Goal: Information Seeking & Learning: Check status

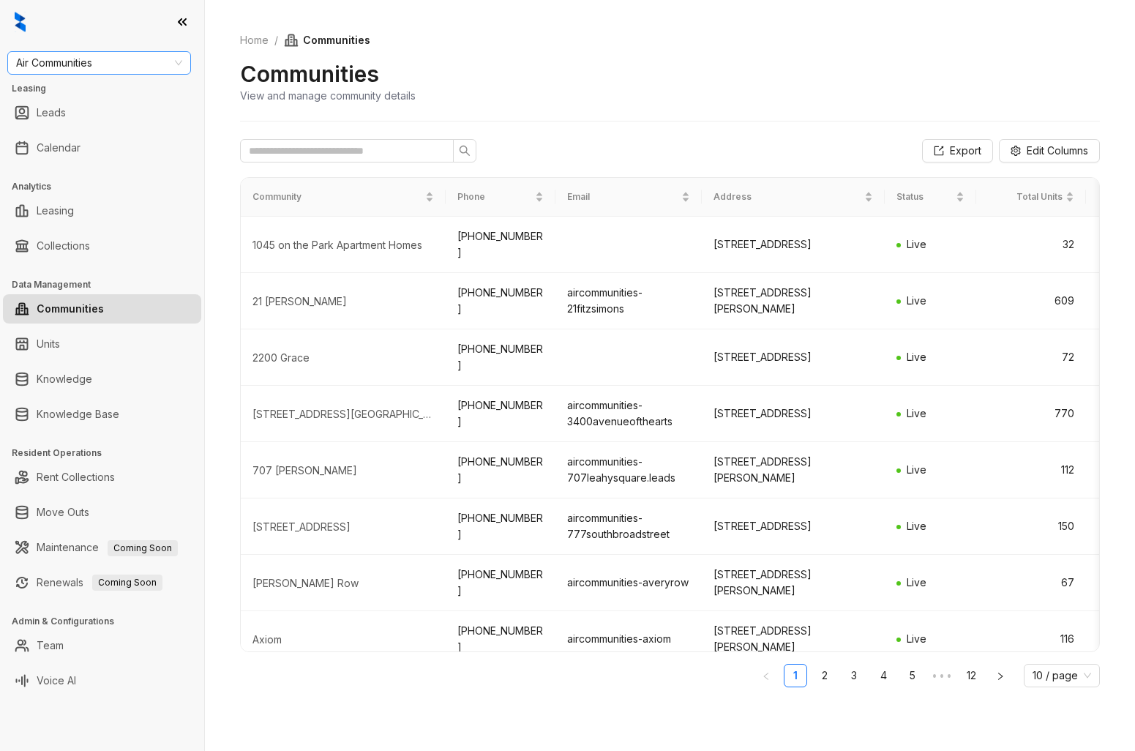
click at [80, 67] on span "Air Communities" at bounding box center [99, 63] width 166 height 22
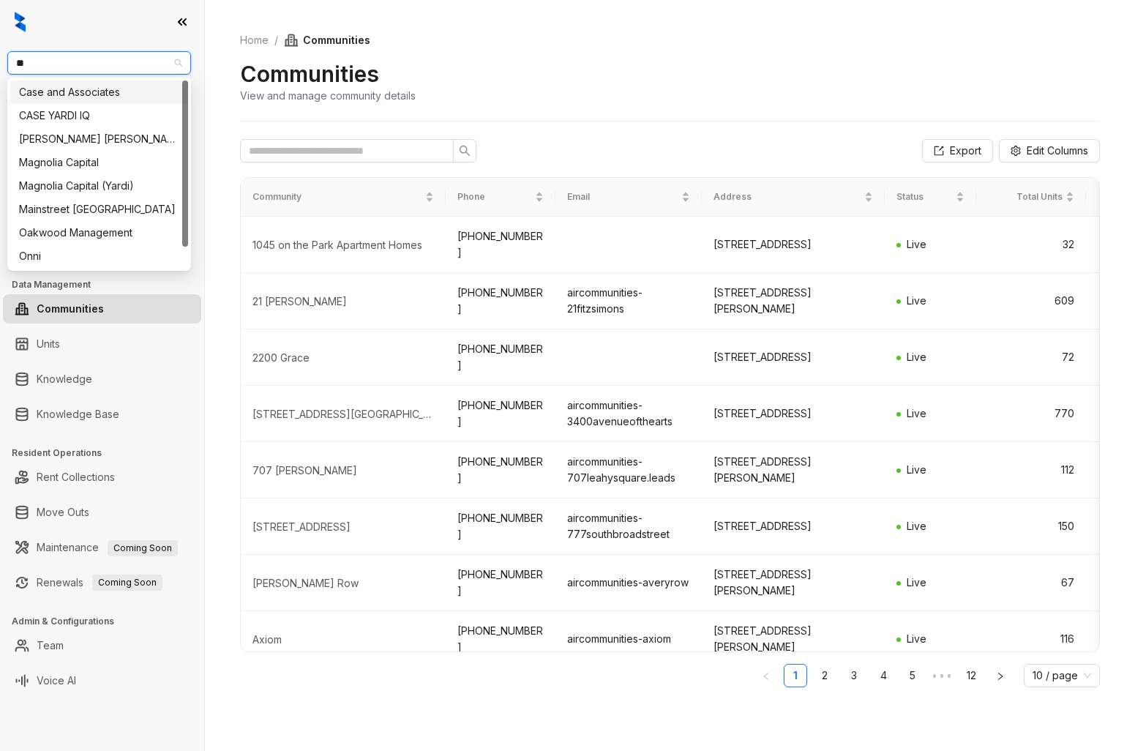
type input "***"
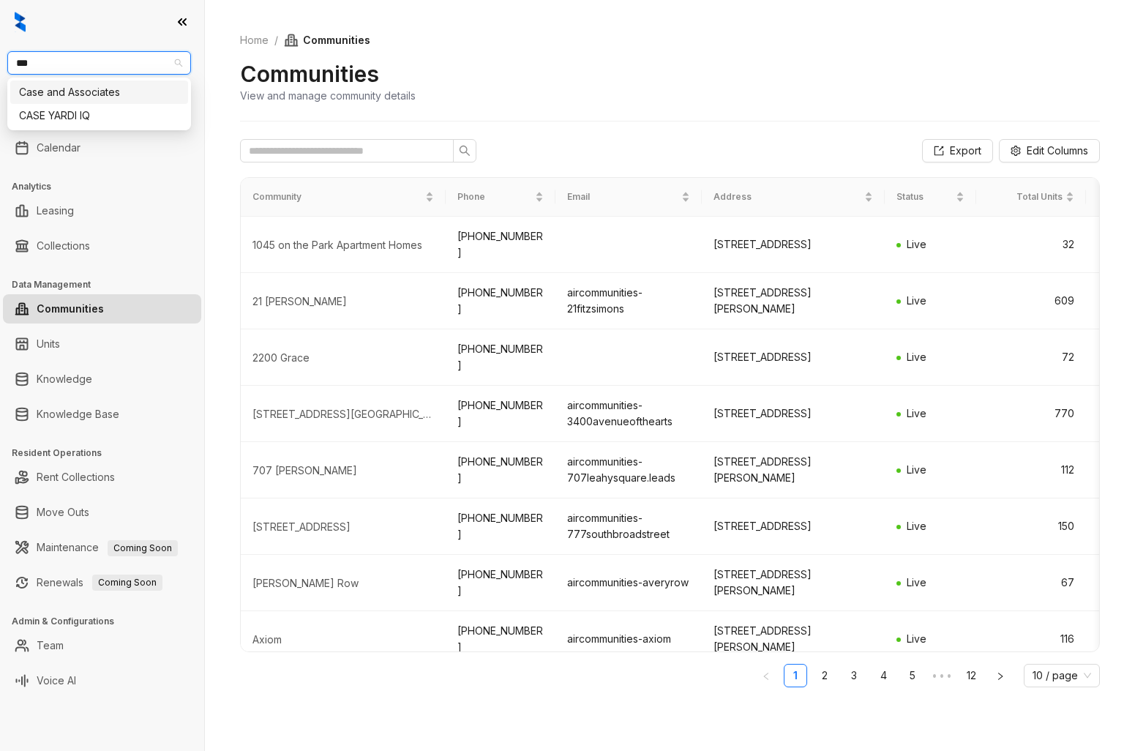
click at [81, 86] on div "Case and Associates" at bounding box center [99, 92] width 160 height 16
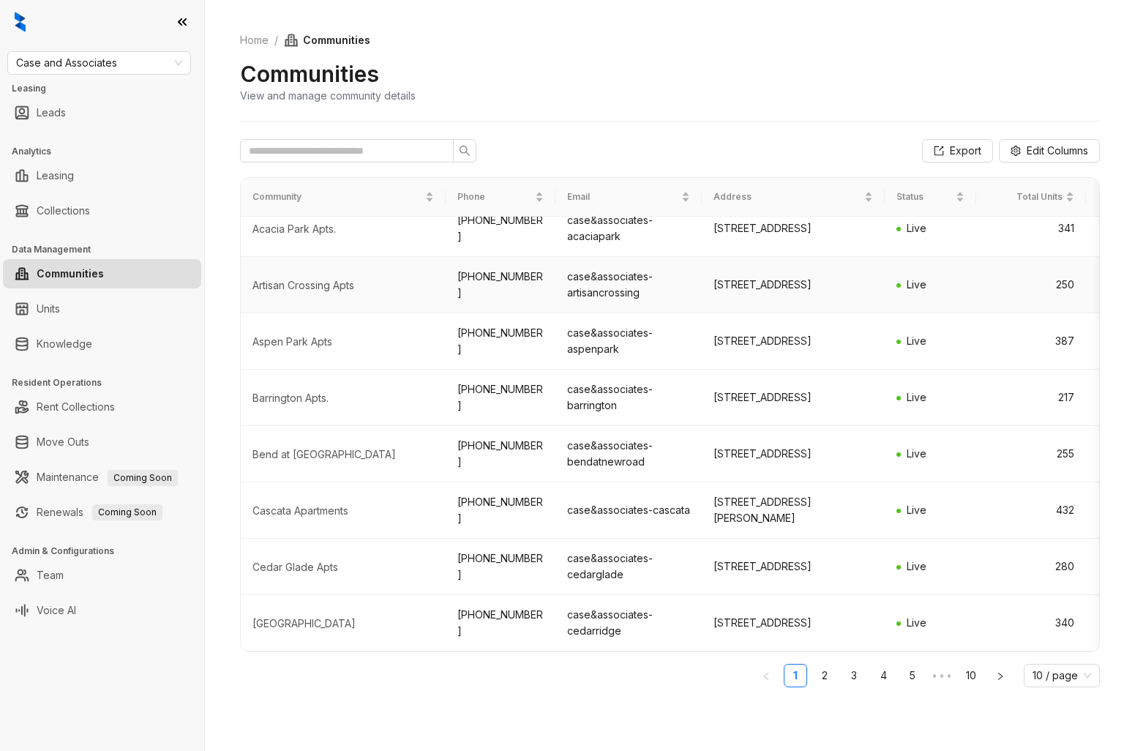
scroll to position [30, 0]
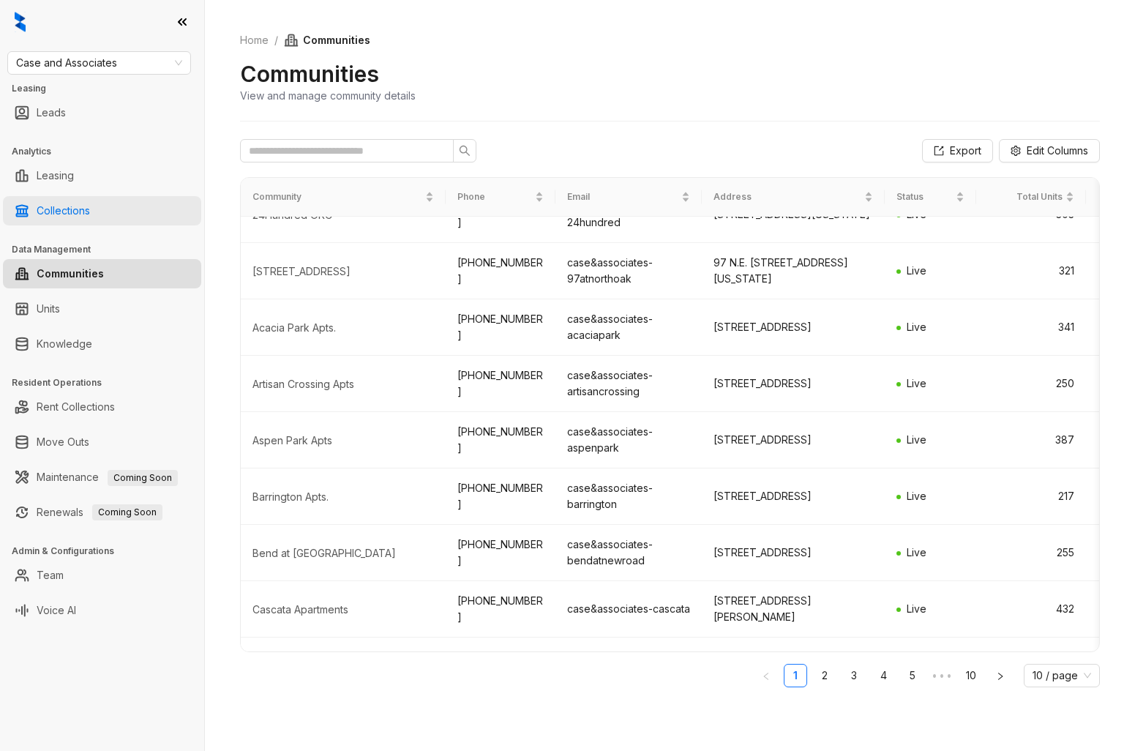
click at [90, 208] on link "Collections" at bounding box center [63, 210] width 53 height 29
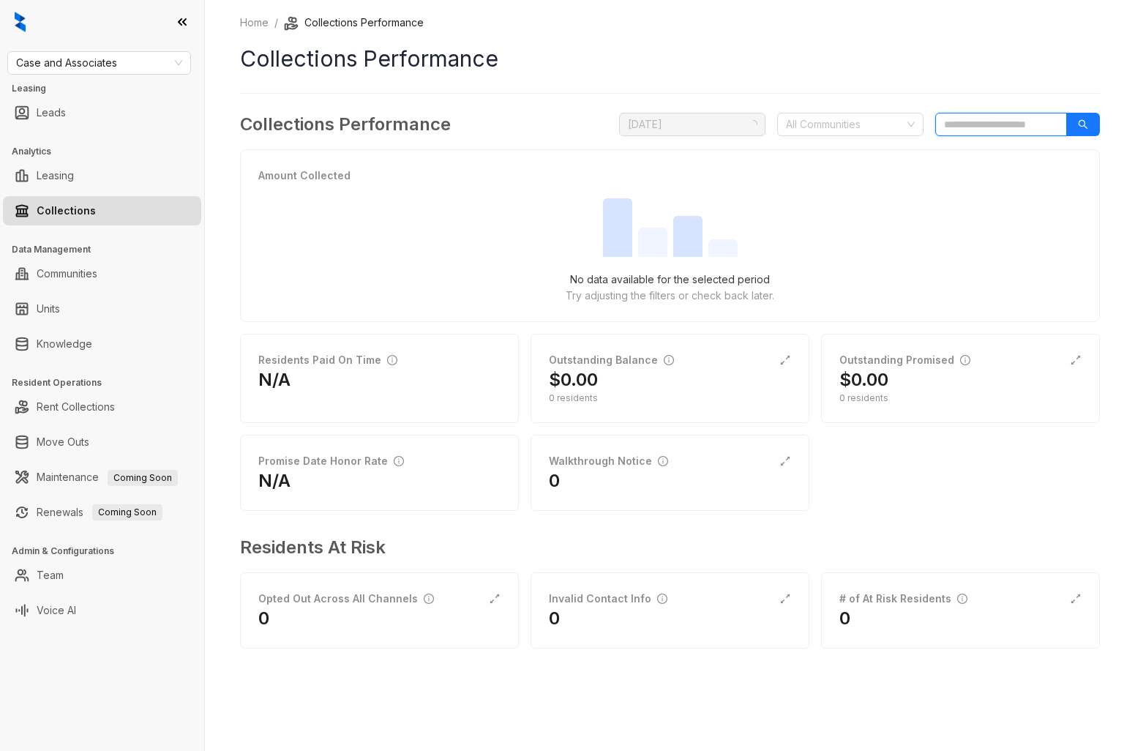
click at [978, 119] on input "search" at bounding box center [1001, 124] width 132 height 23
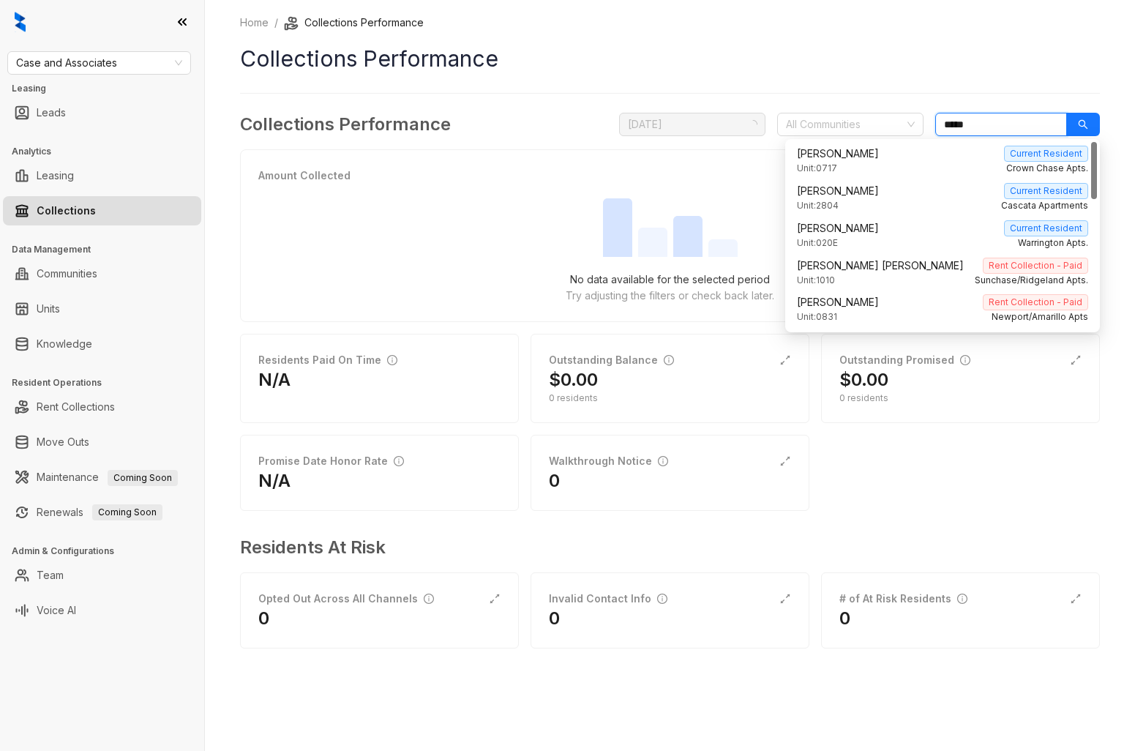
type input "******"
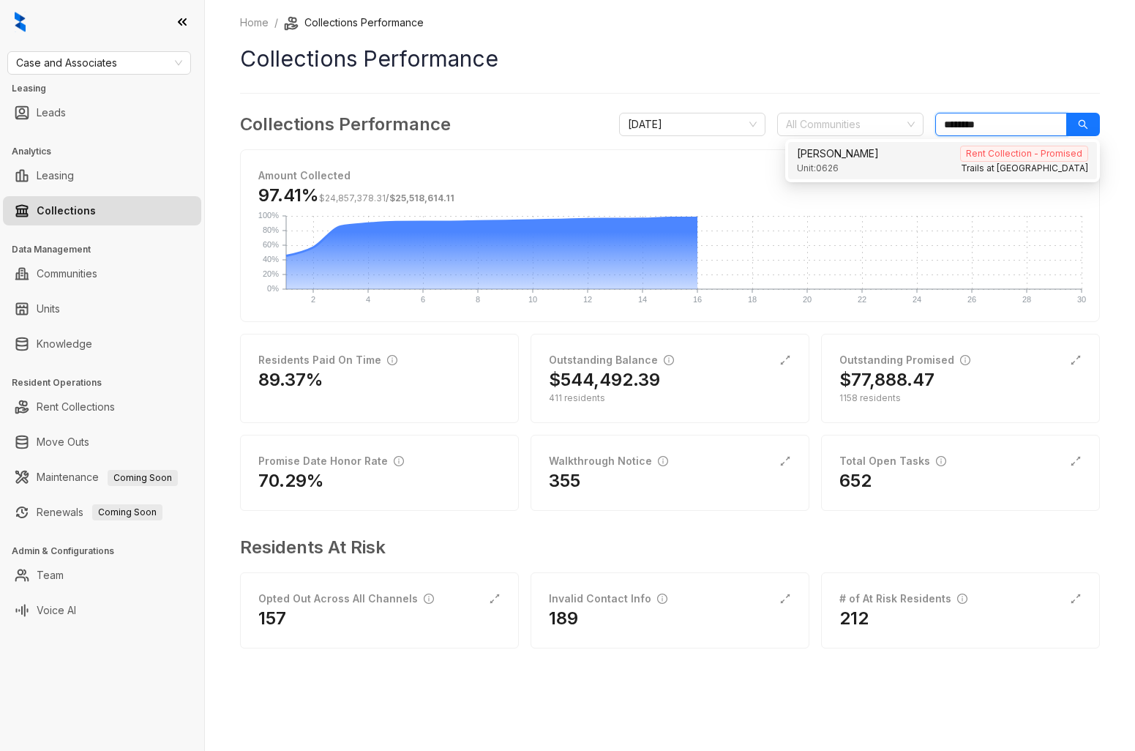
click at [842, 161] on span "Lucy Rutland" at bounding box center [838, 154] width 82 height 16
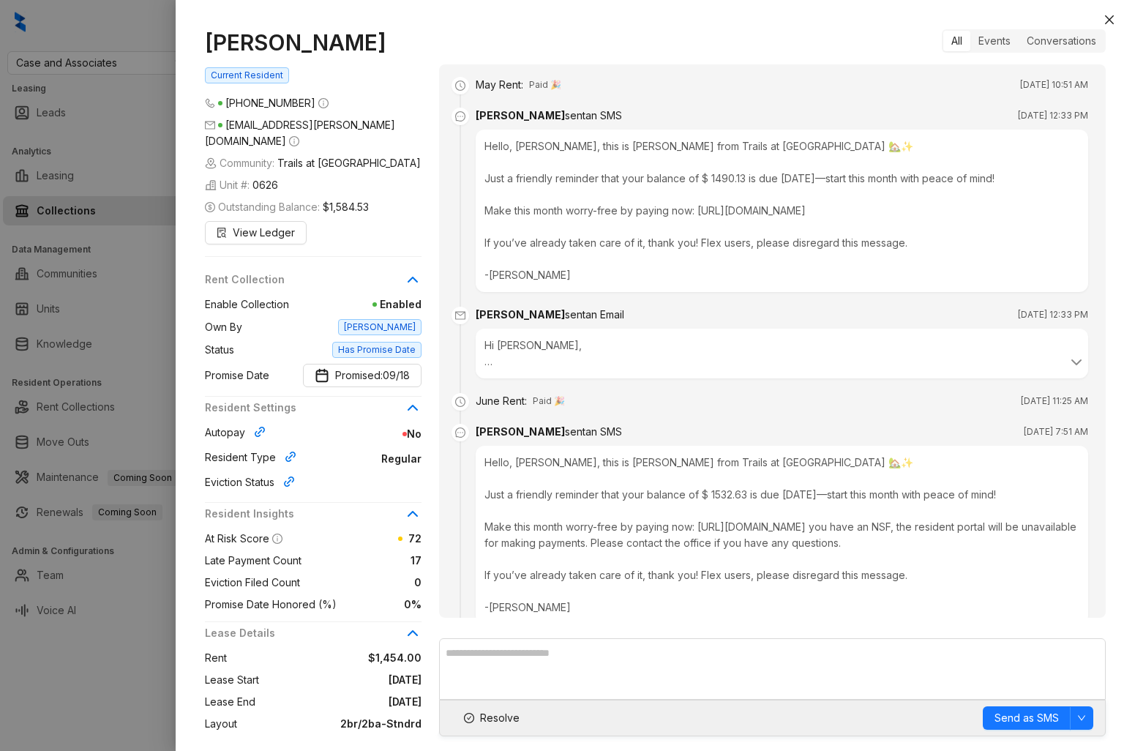
scroll to position [5799, 0]
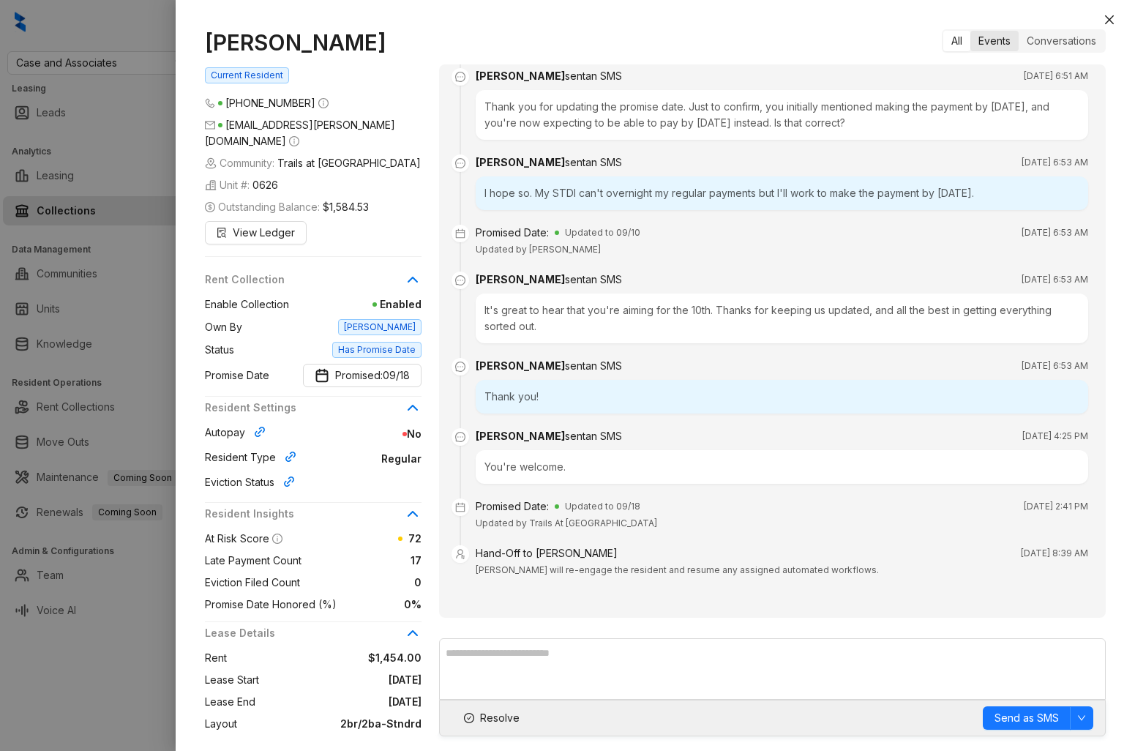
click at [992, 42] on div "Events" at bounding box center [994, 41] width 48 height 20
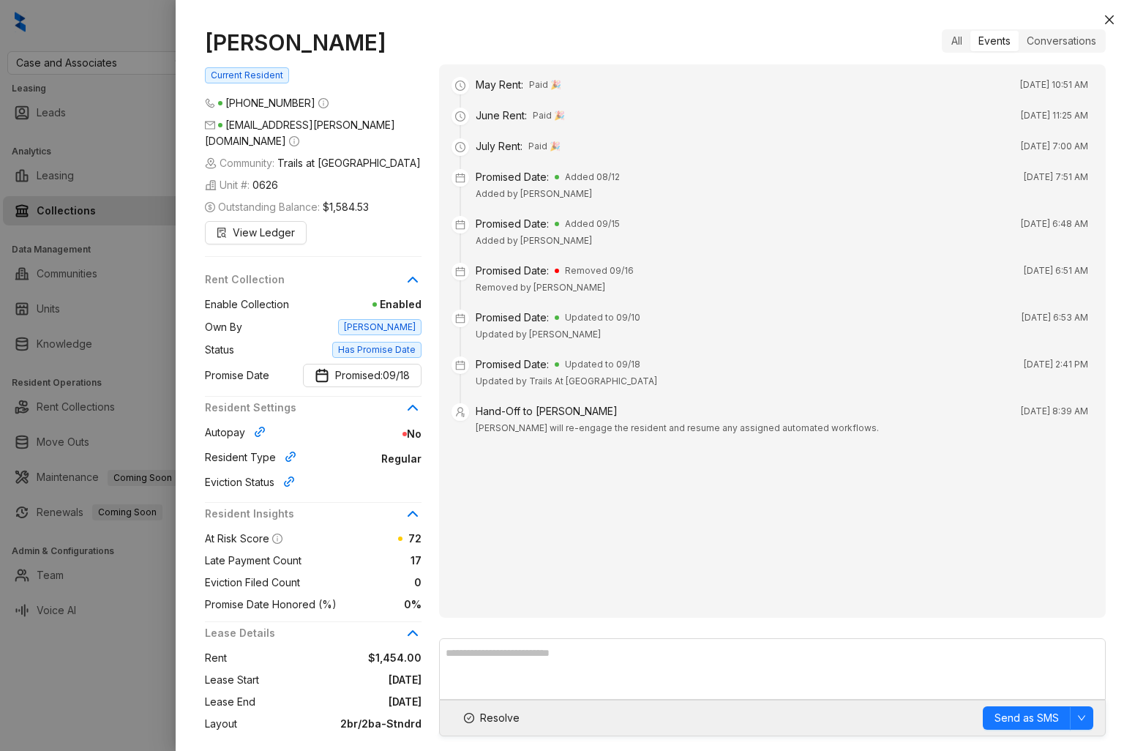
click at [610, 482] on div "May Rent : Paid 🎉 May 1, 2025 at 10:51 AM June Rent : Paid 🎉 Jun 2, 2025 at 11:…" at bounding box center [772, 340] width 667 height 553
click at [117, 252] on div at bounding box center [567, 375] width 1135 height 751
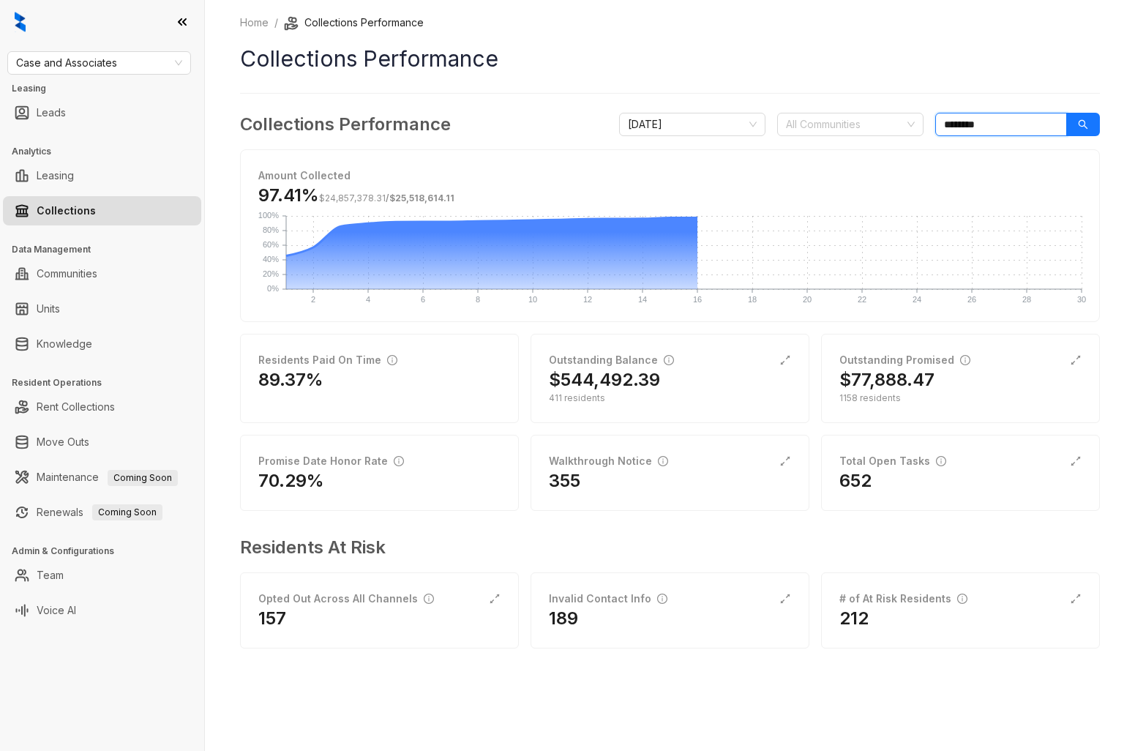
click at [998, 127] on input "********" at bounding box center [1001, 124] width 132 height 23
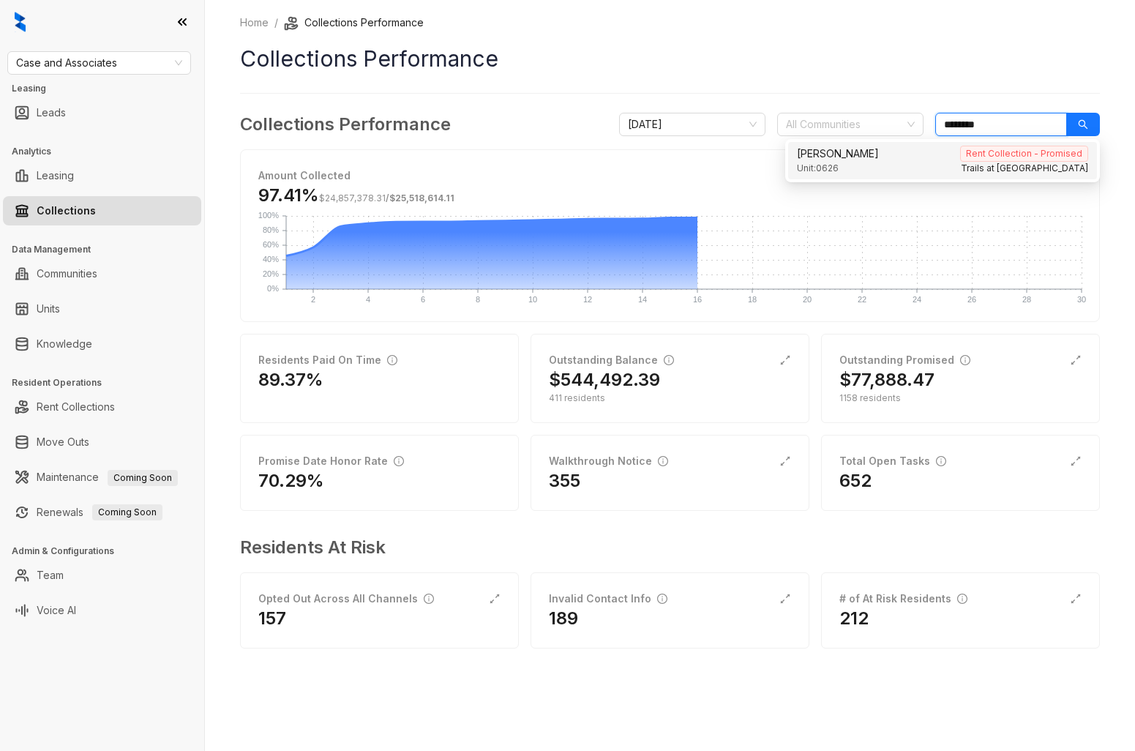
click at [998, 127] on input "********" at bounding box center [1001, 124] width 132 height 23
click at [926, 163] on div "Unit: 1702 Trails at Aspen Creek" at bounding box center [942, 169] width 291 height 14
type input "**********"
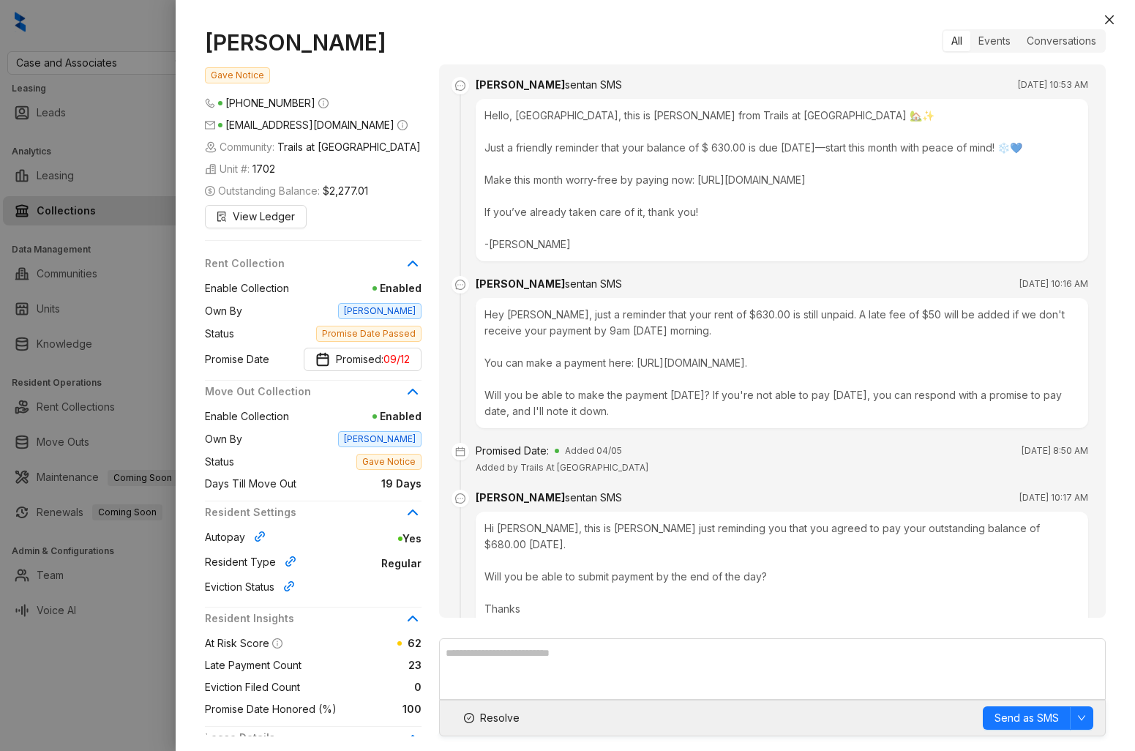
scroll to position [8300, 0]
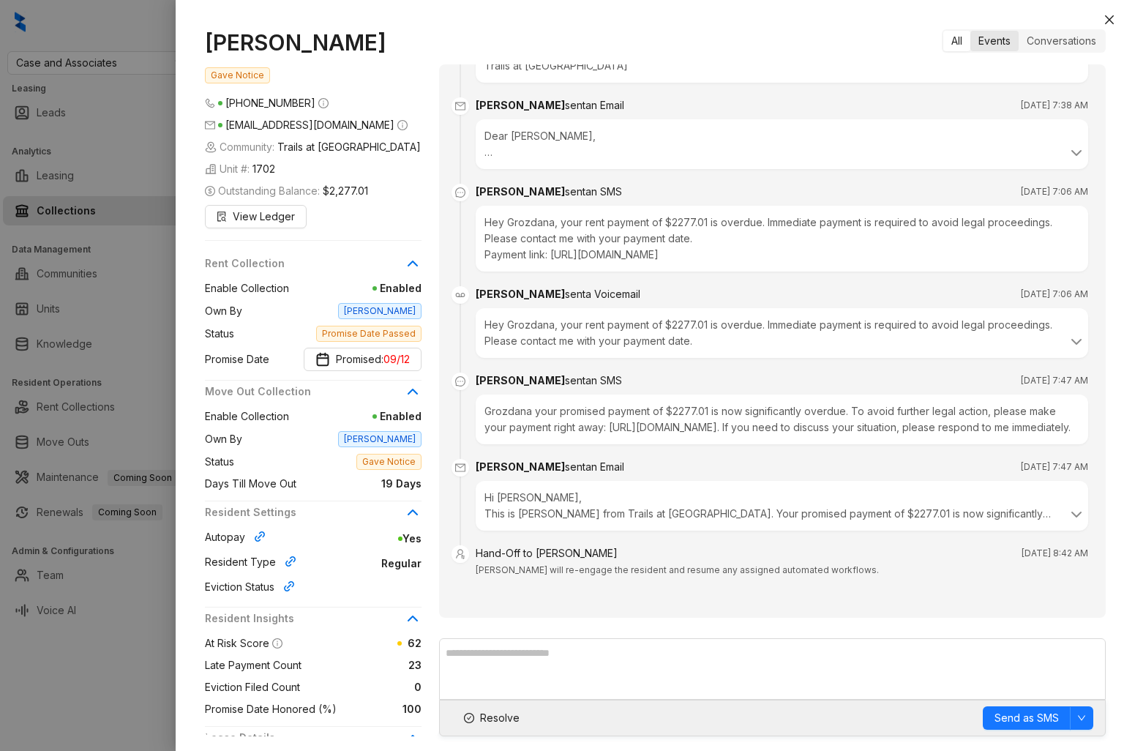
click at [997, 41] on div "Events" at bounding box center [994, 41] width 48 height 20
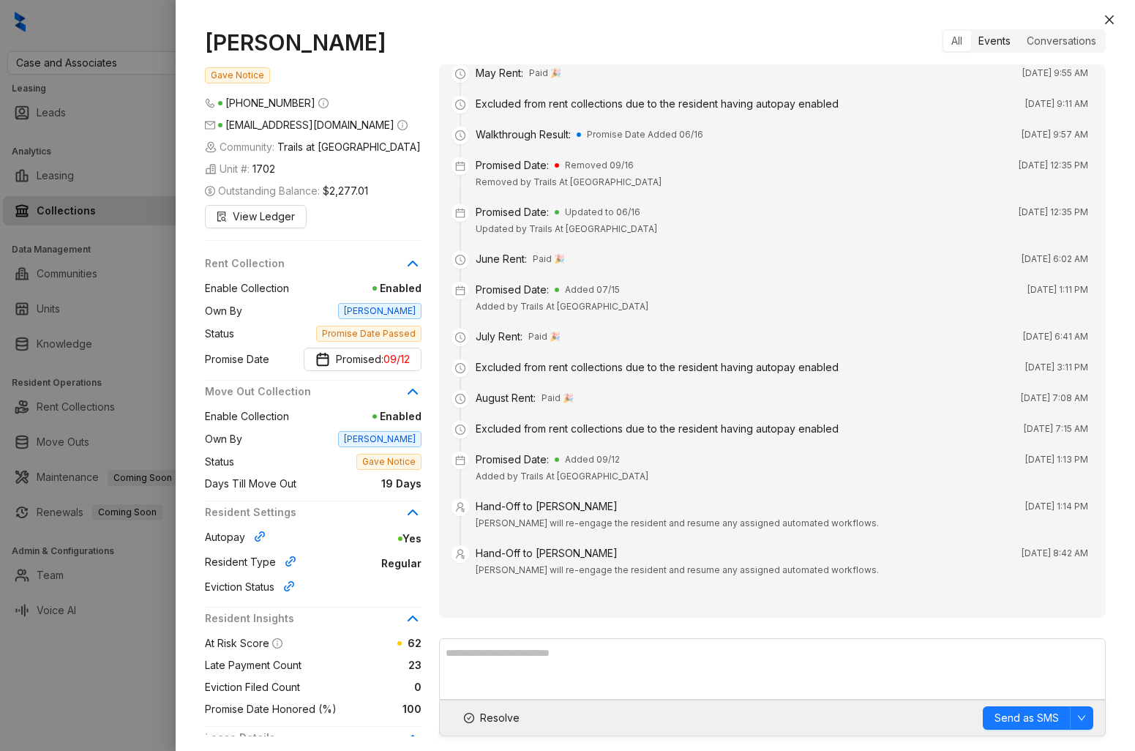
scroll to position [167, 0]
click at [954, 38] on div "All" at bounding box center [956, 41] width 27 height 20
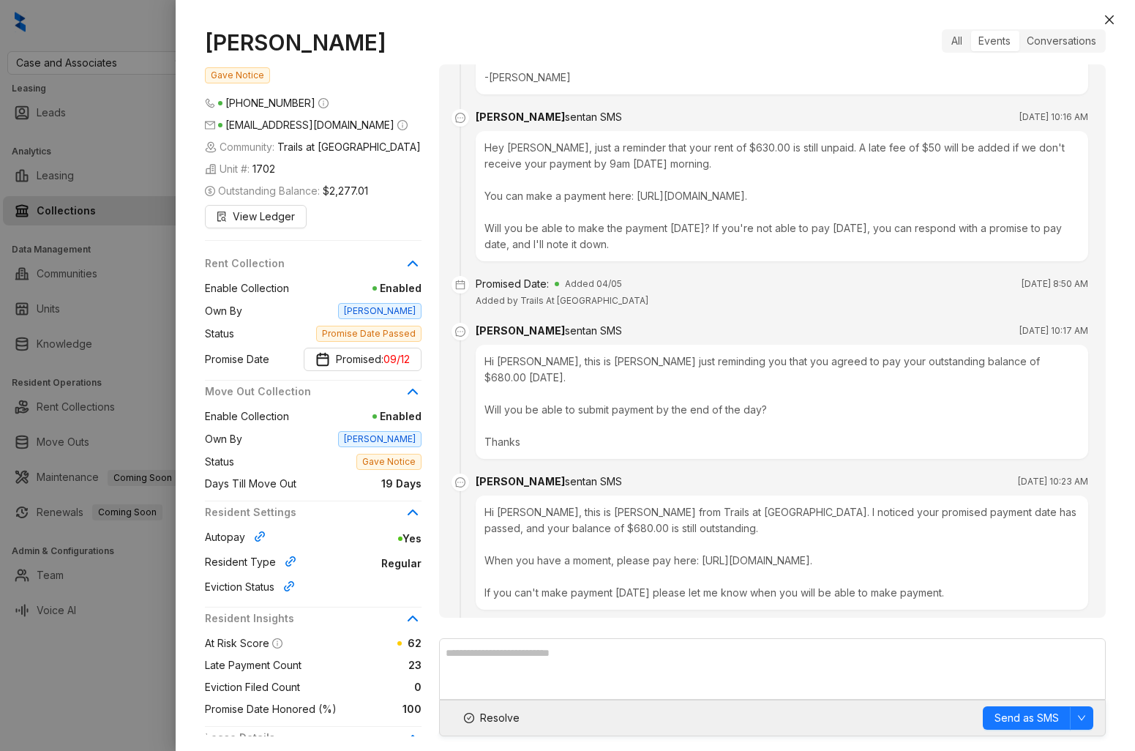
scroll to position [8300, 0]
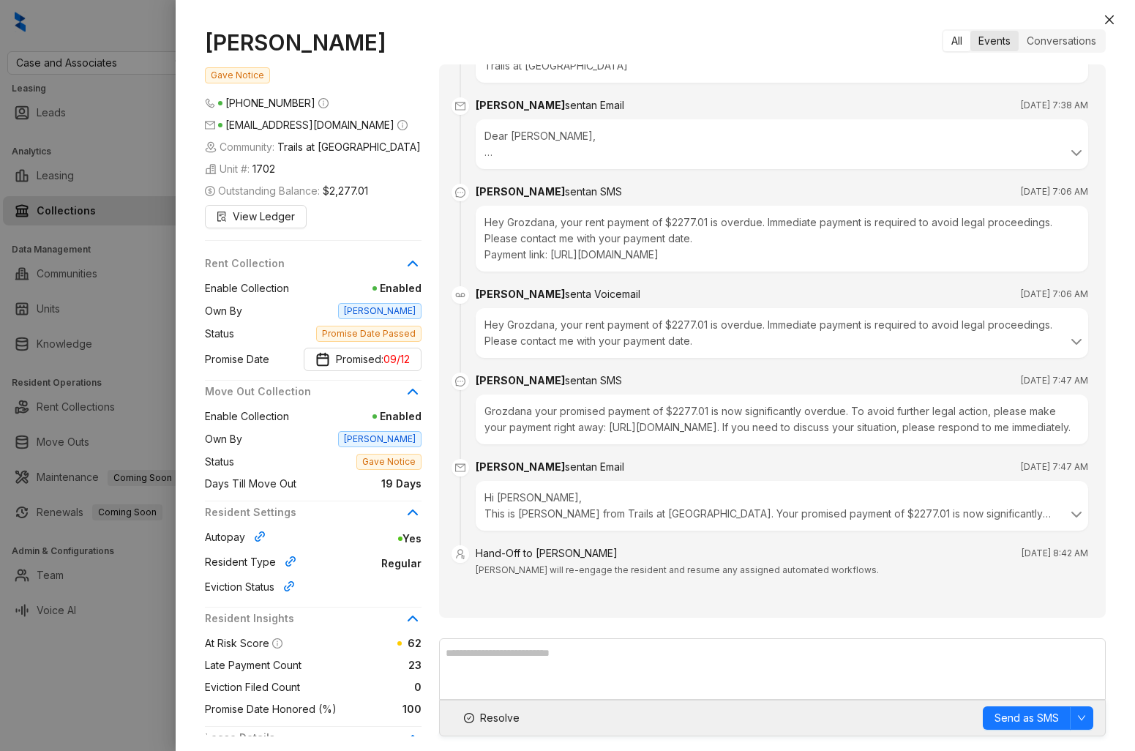
click at [982, 46] on div "Events" at bounding box center [994, 41] width 48 height 20
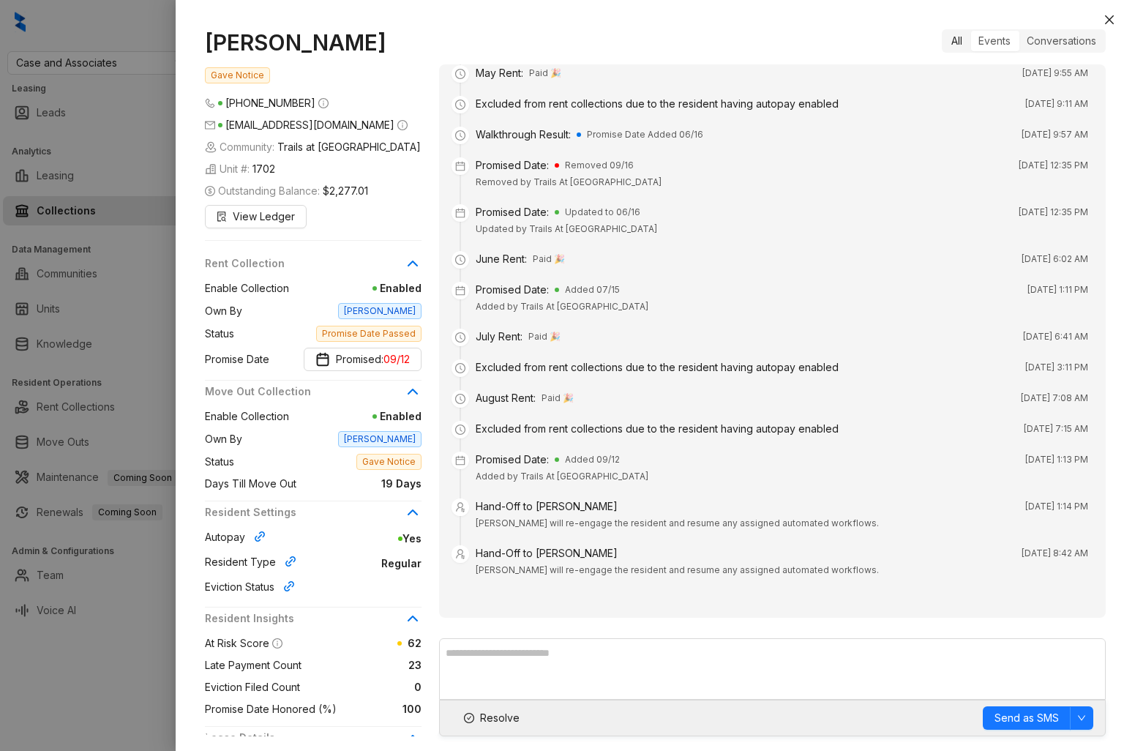
scroll to position [167, 0]
click at [954, 38] on div "All" at bounding box center [956, 41] width 27 height 20
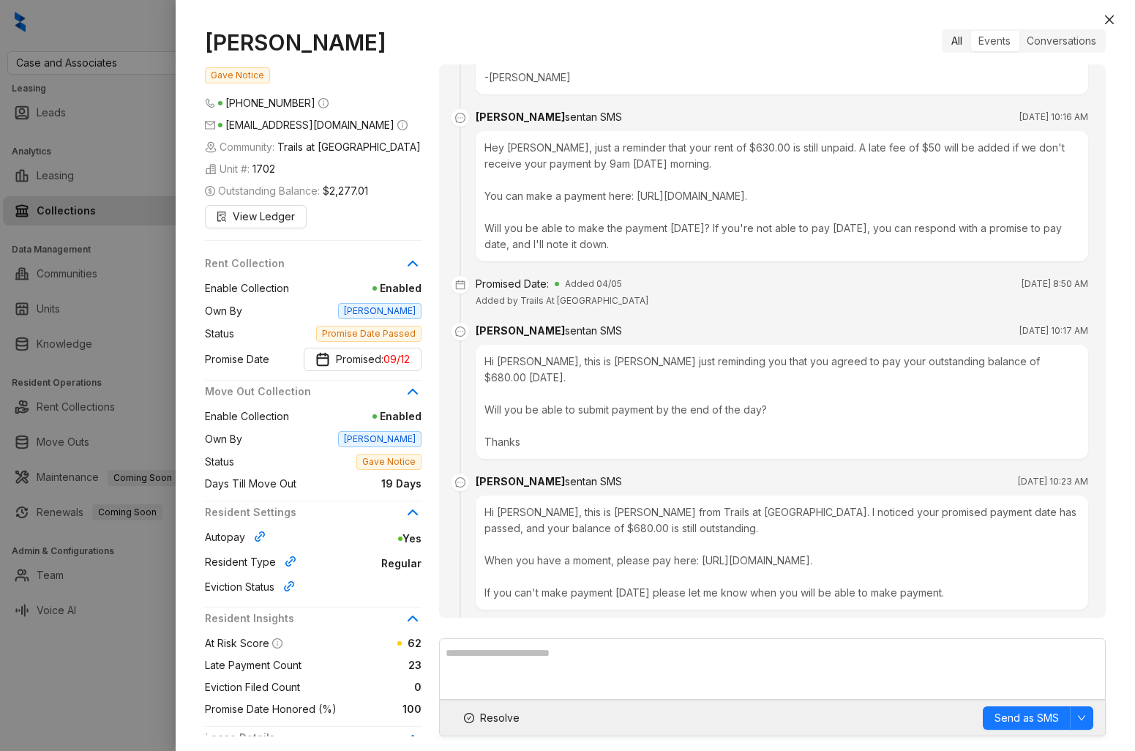
scroll to position [8300, 0]
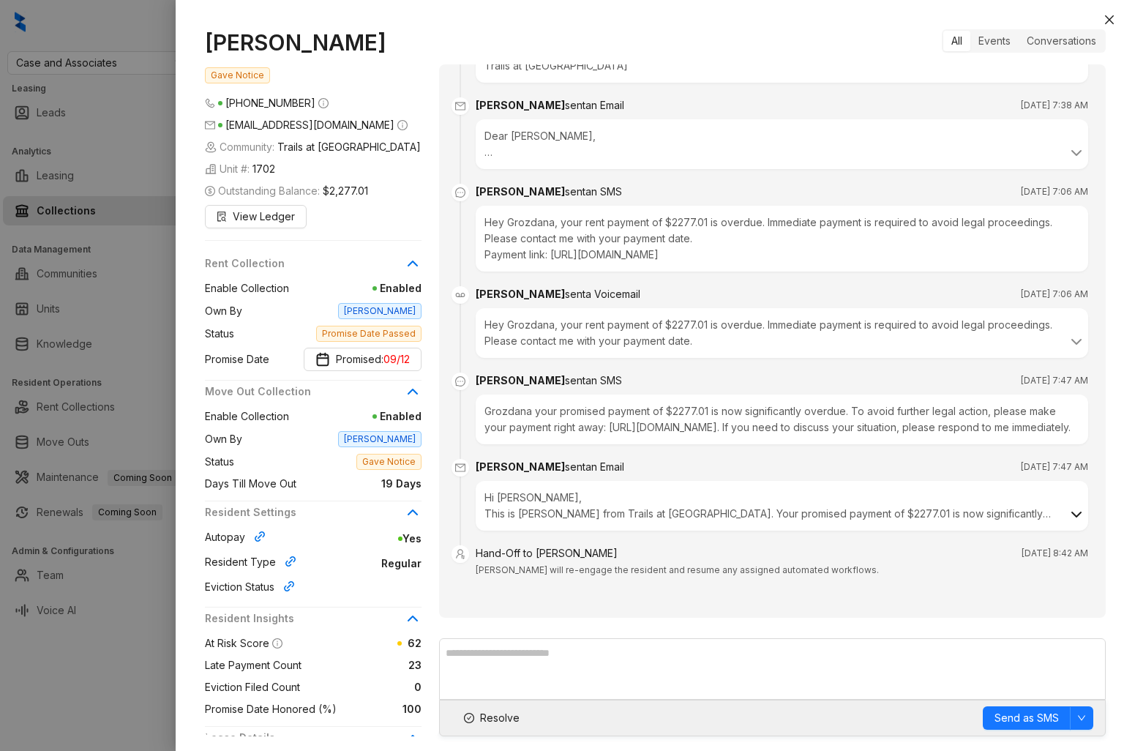
click at [1072, 515] on icon at bounding box center [1076, 514] width 9 height 4
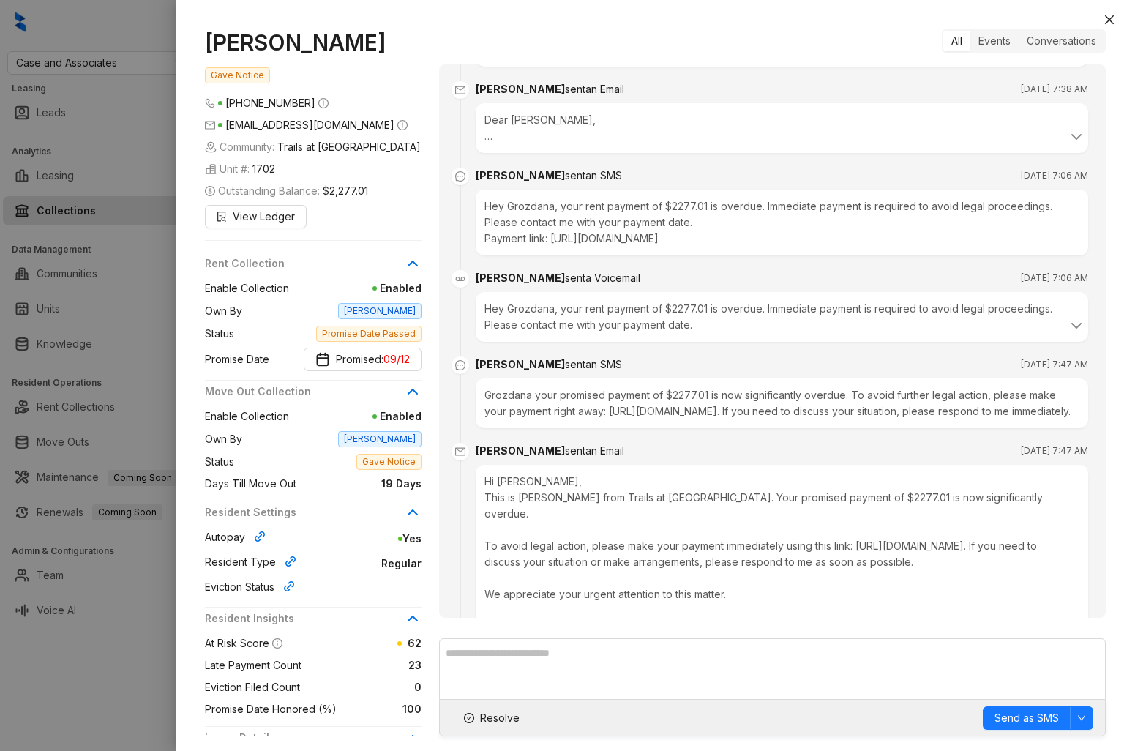
scroll to position [8477, 0]
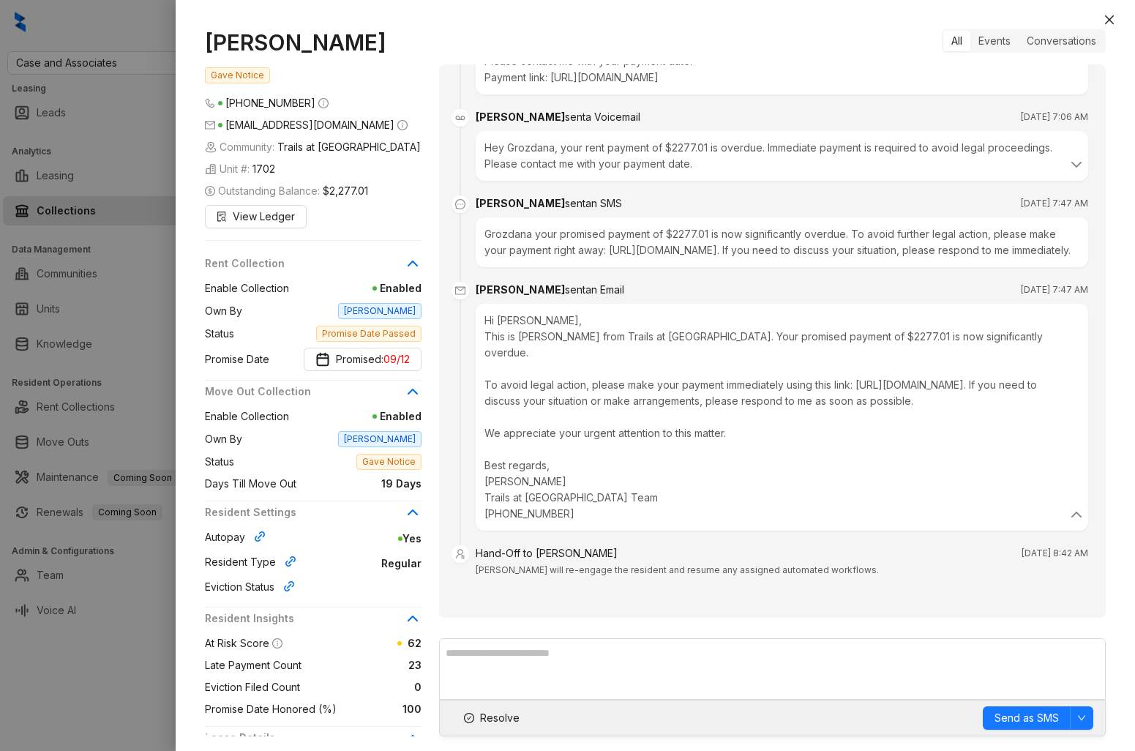
click at [80, 450] on div at bounding box center [567, 375] width 1135 height 751
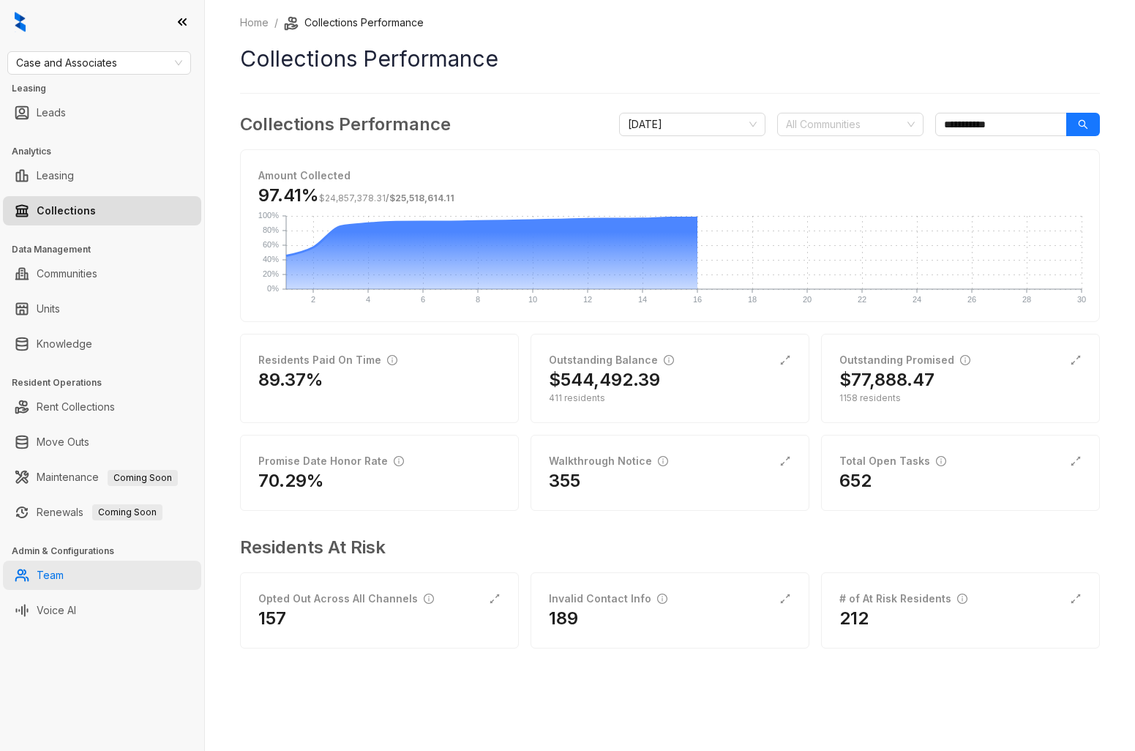
click at [64, 567] on link "Team" at bounding box center [50, 575] width 27 height 29
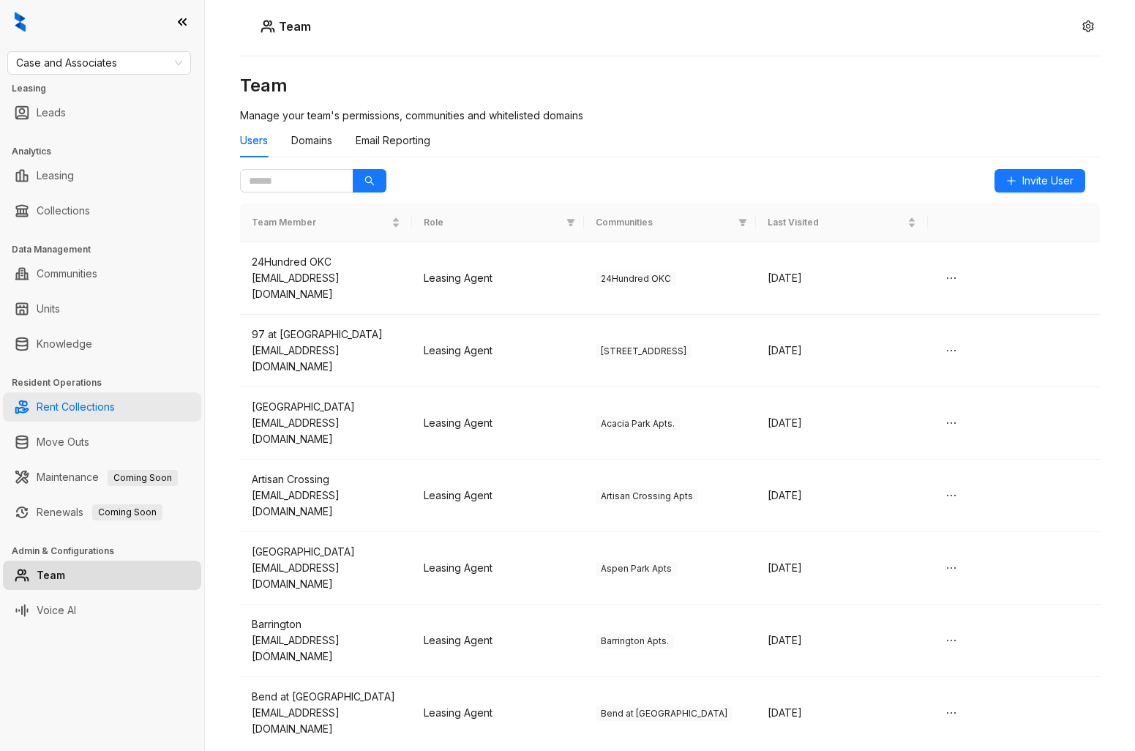
click at [76, 400] on link "Rent Collections" at bounding box center [76, 406] width 78 height 29
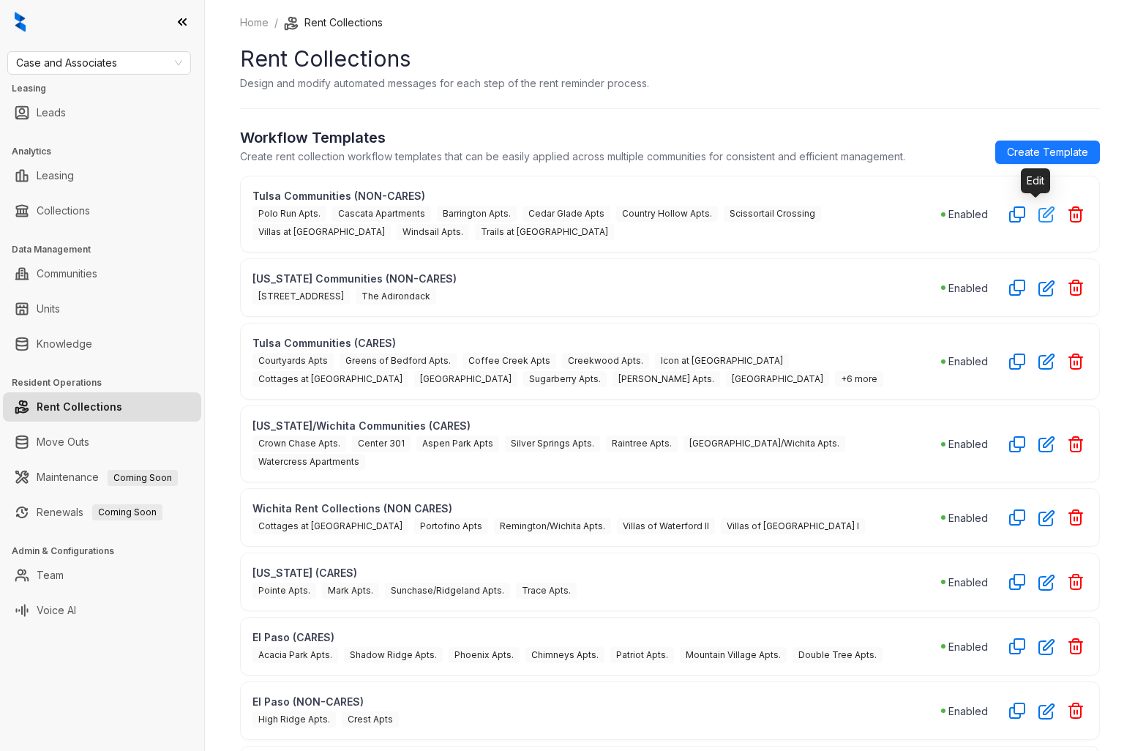
click at [1039, 218] on icon "button" at bounding box center [1046, 214] width 17 height 17
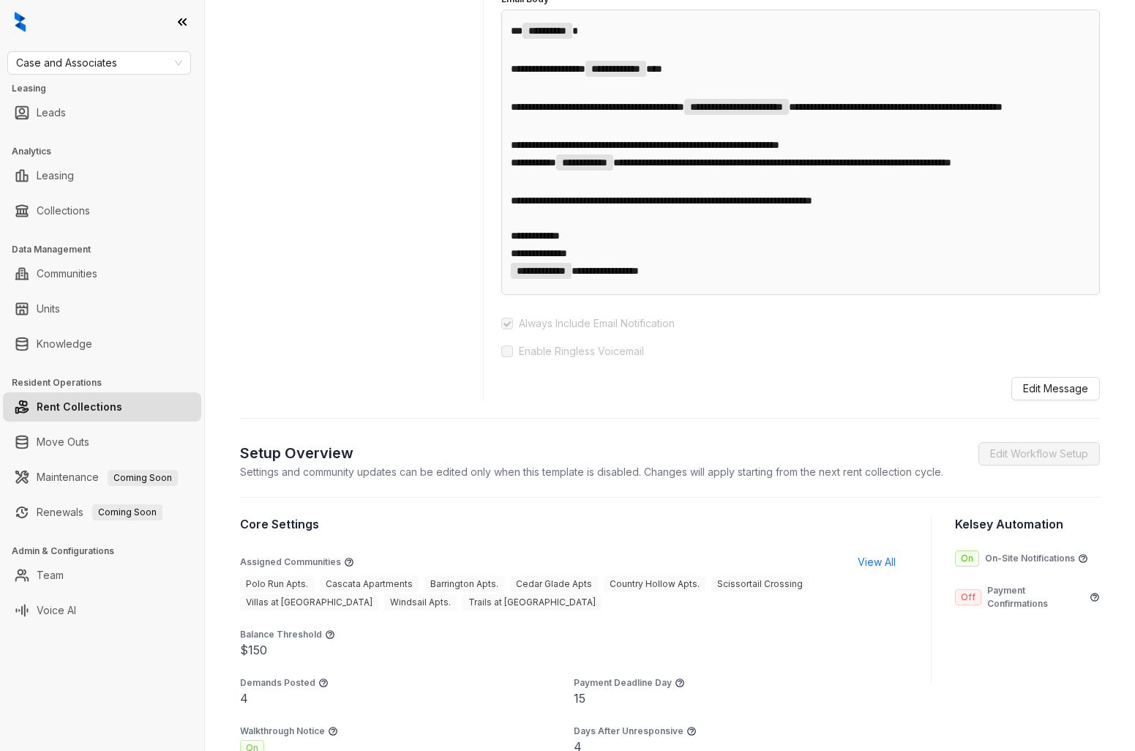
scroll to position [864, 0]
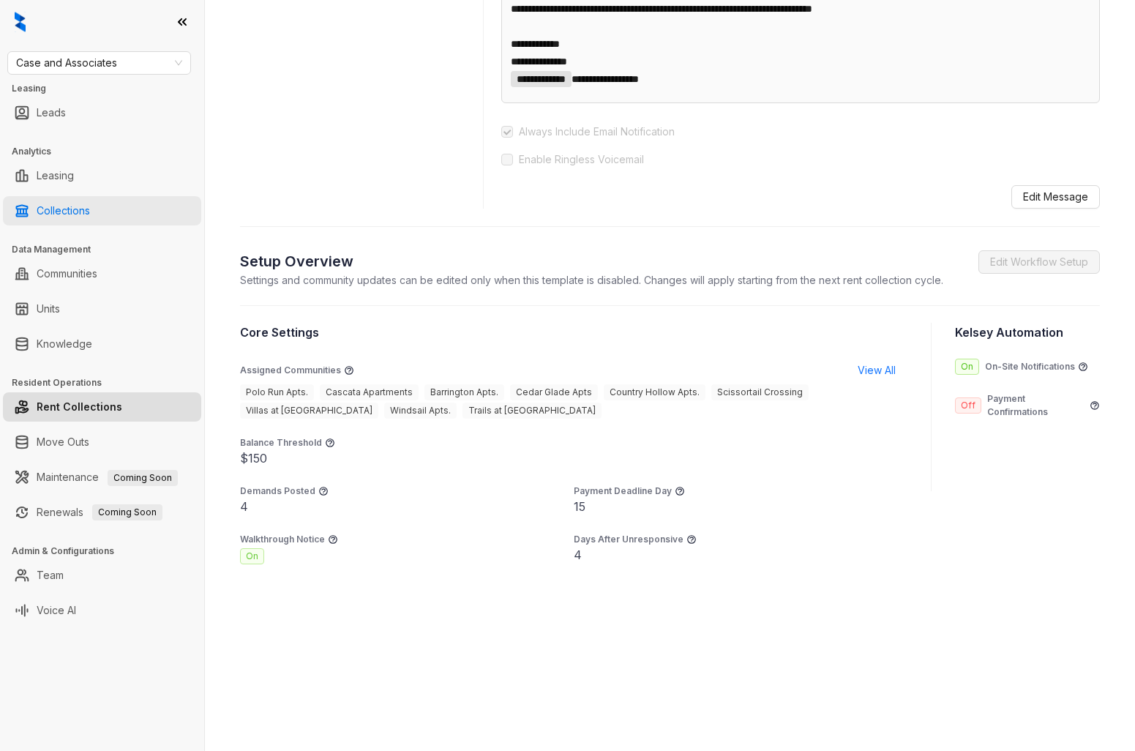
click at [90, 214] on link "Collections" at bounding box center [63, 210] width 53 height 29
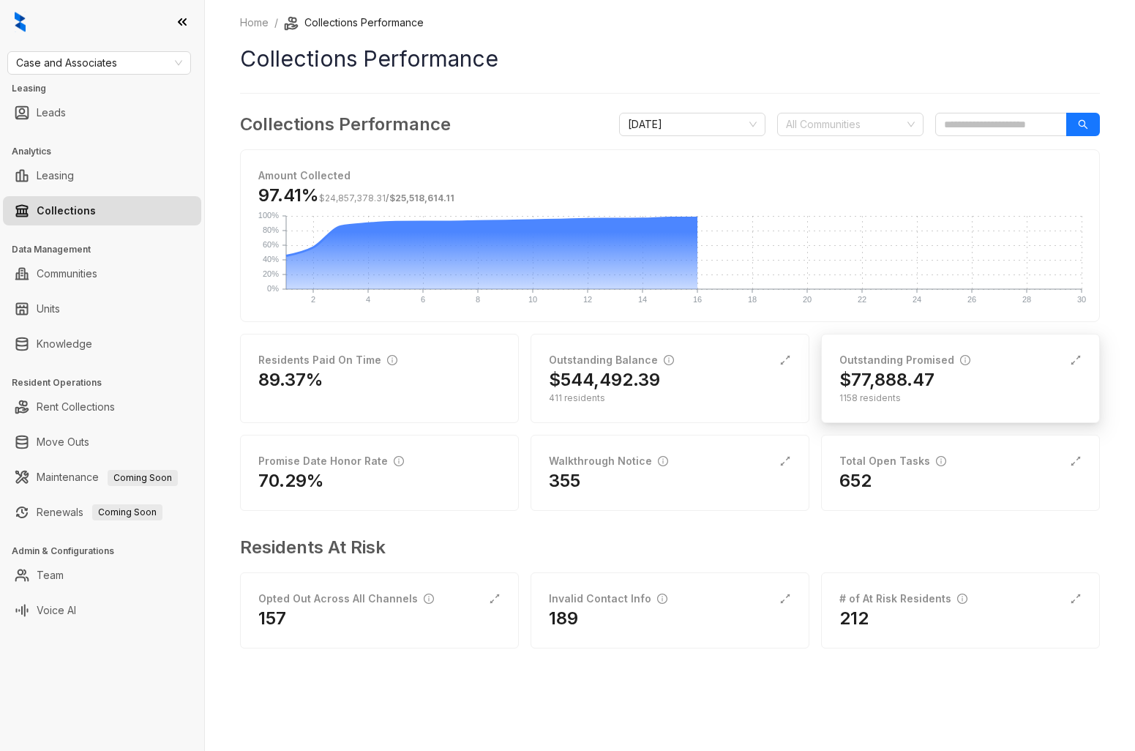
click at [913, 385] on h2 "$77,888.47" at bounding box center [886, 379] width 95 height 23
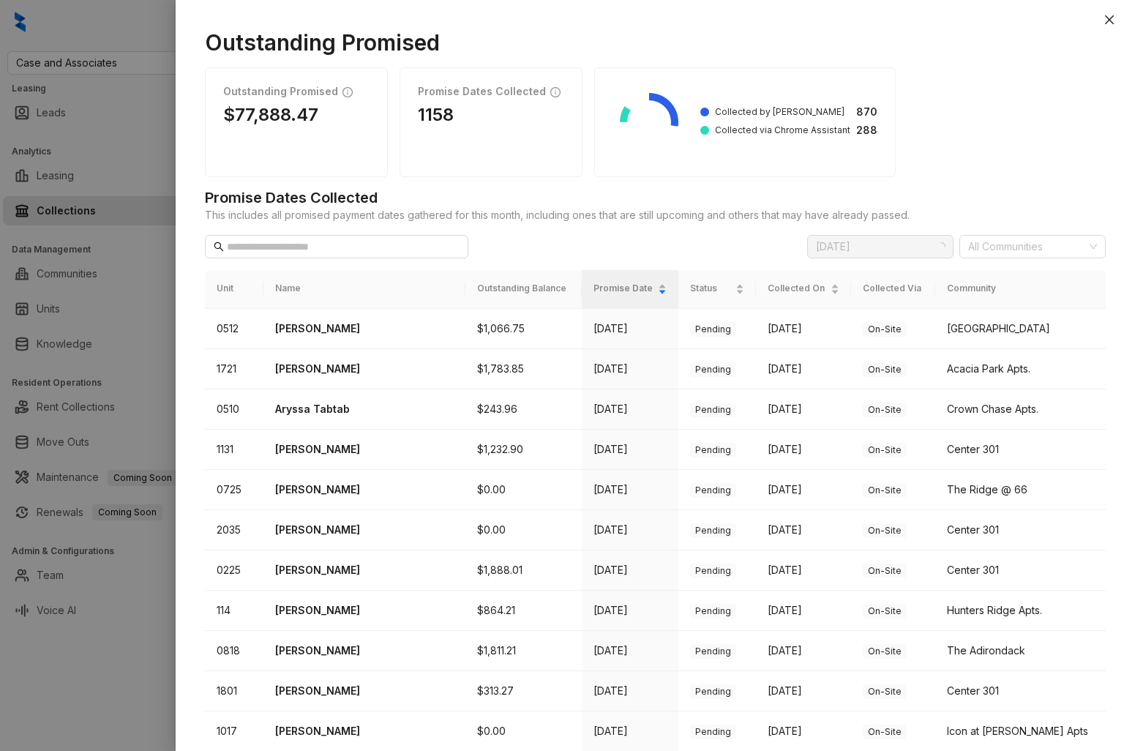
click at [146, 331] on div at bounding box center [567, 375] width 1135 height 751
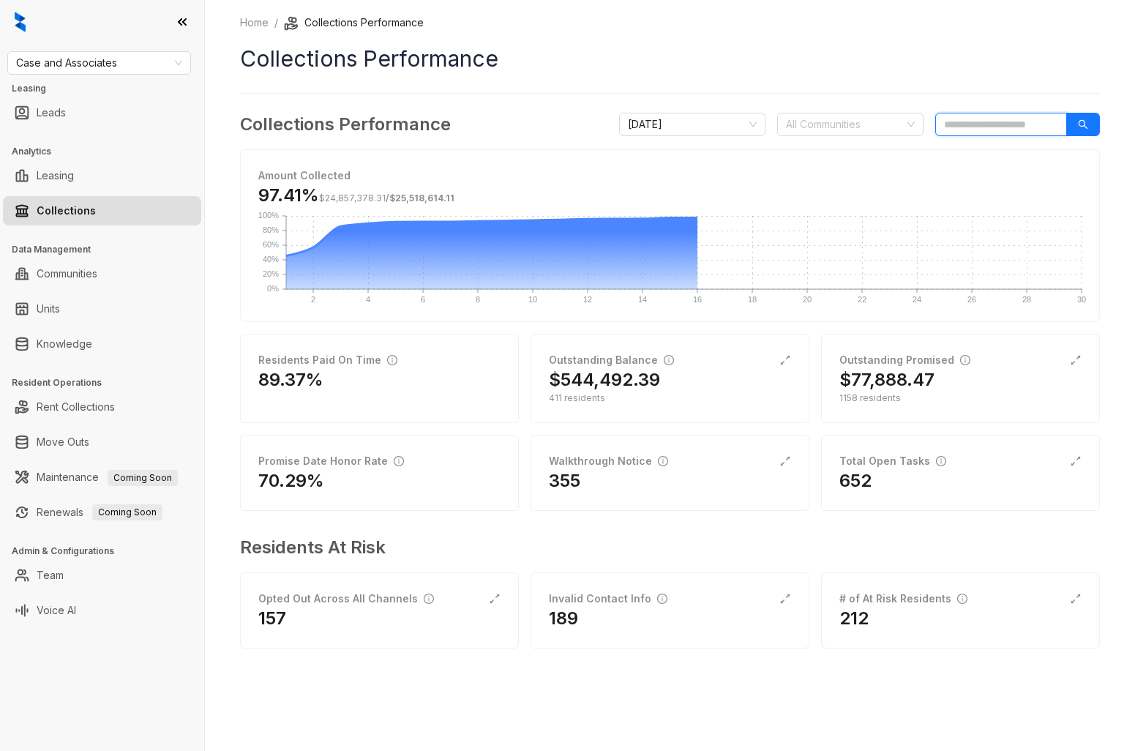
click at [980, 121] on input "search" at bounding box center [1001, 124] width 132 height 23
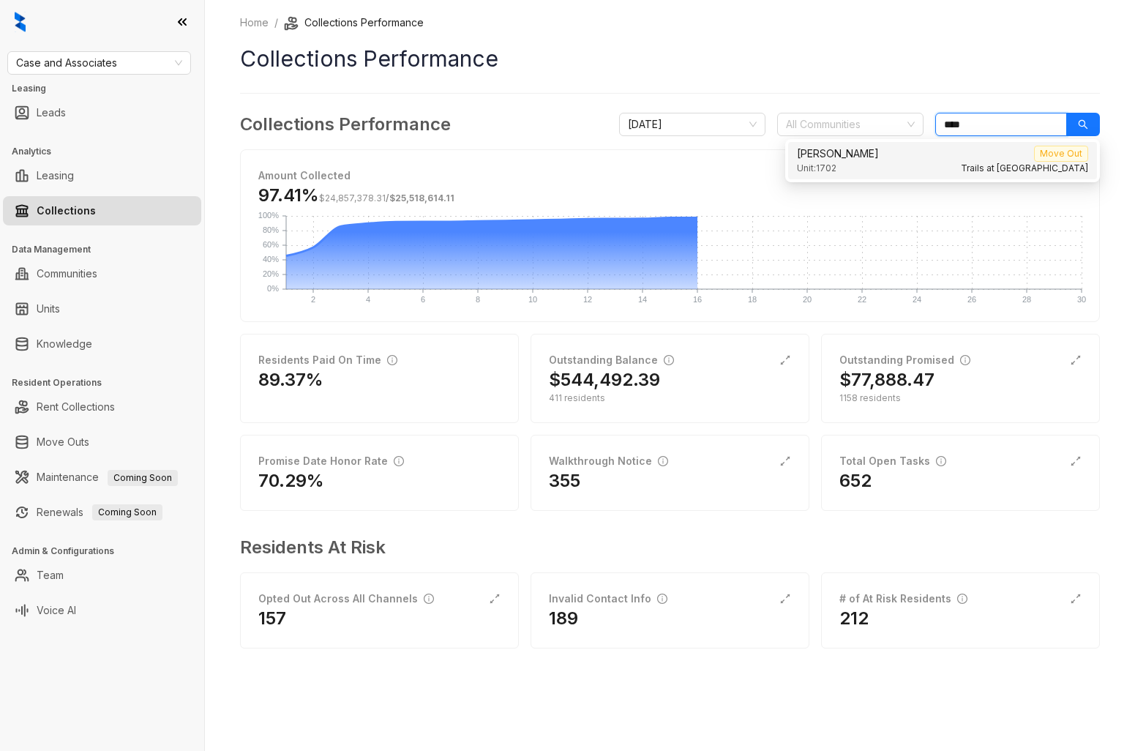
click at [910, 157] on div "Grozdana Racic Move Out" at bounding box center [942, 154] width 291 height 16
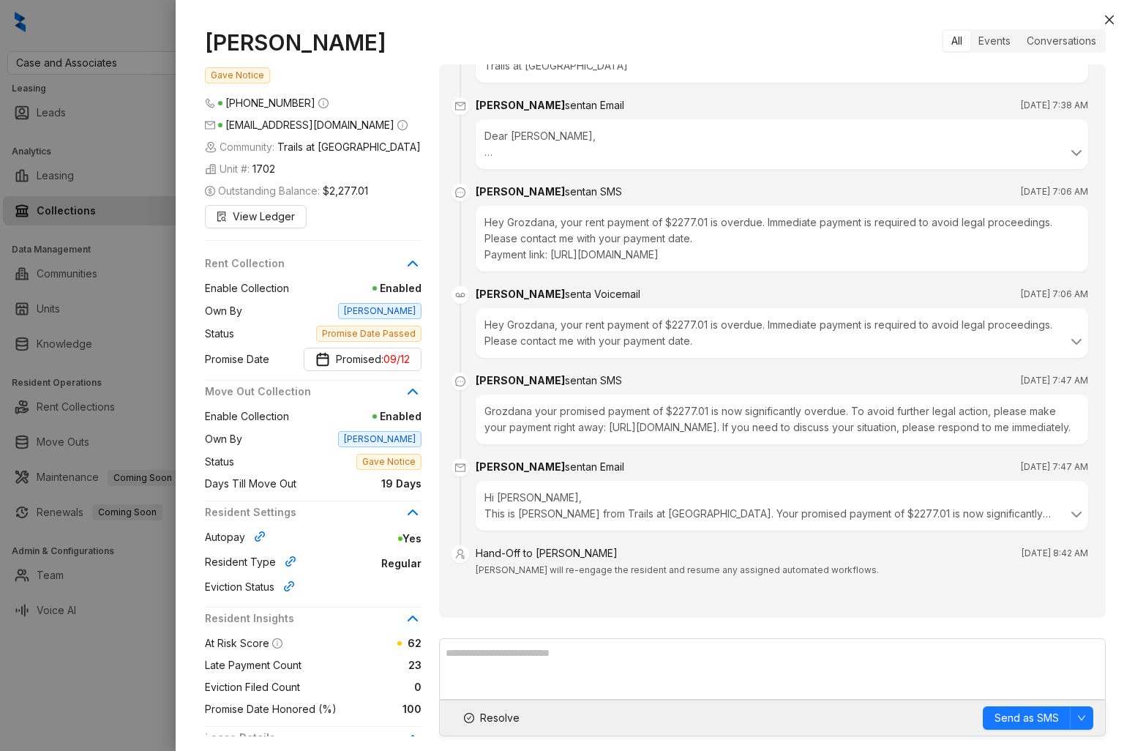
click at [102, 308] on div at bounding box center [567, 375] width 1135 height 751
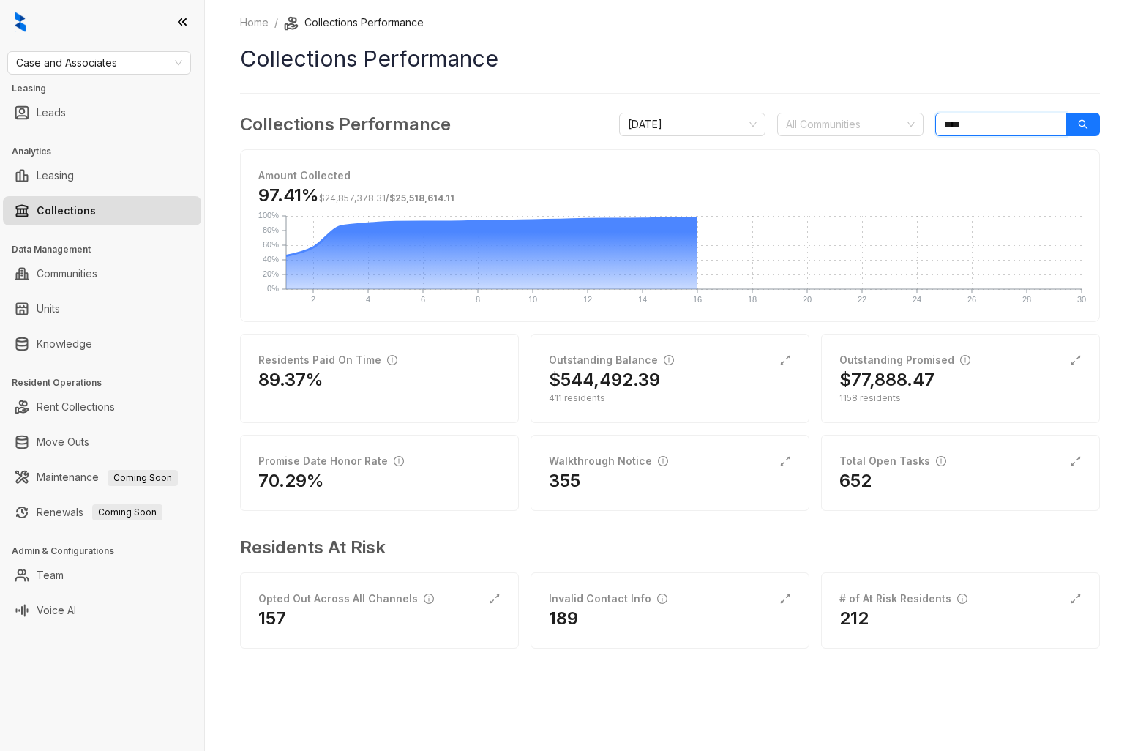
click at [1022, 124] on input "****" at bounding box center [1001, 124] width 132 height 23
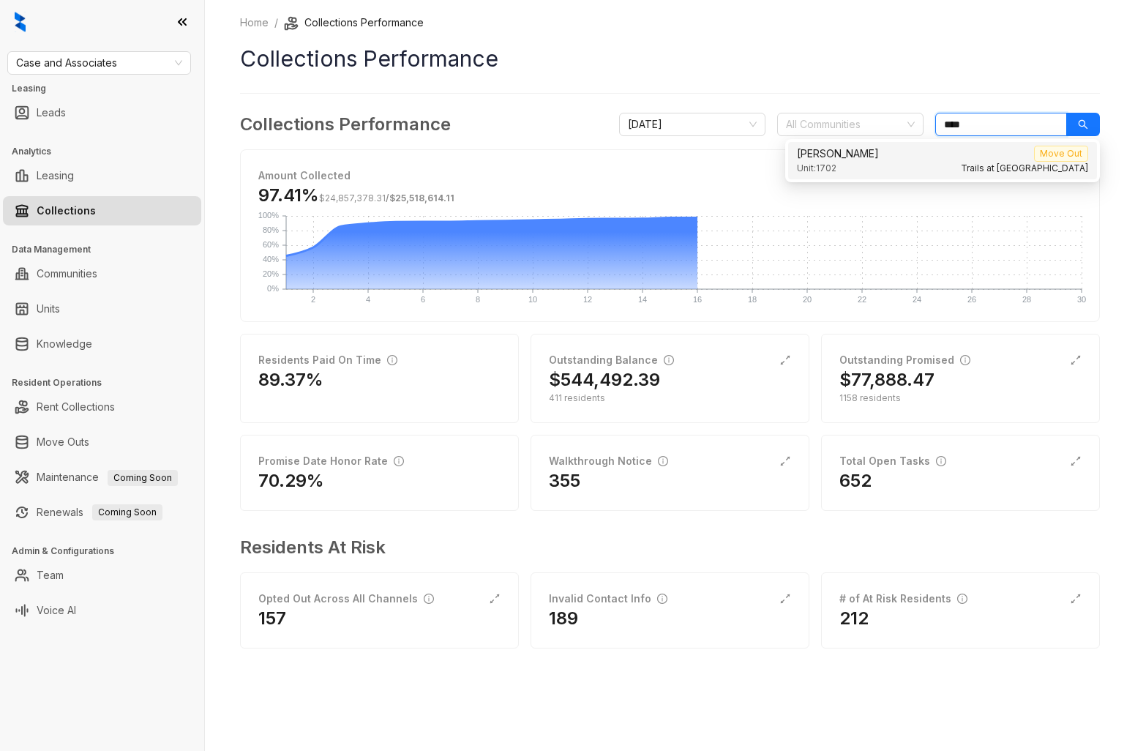
click at [913, 159] on div "Grozdana Racic Move Out" at bounding box center [942, 154] width 291 height 16
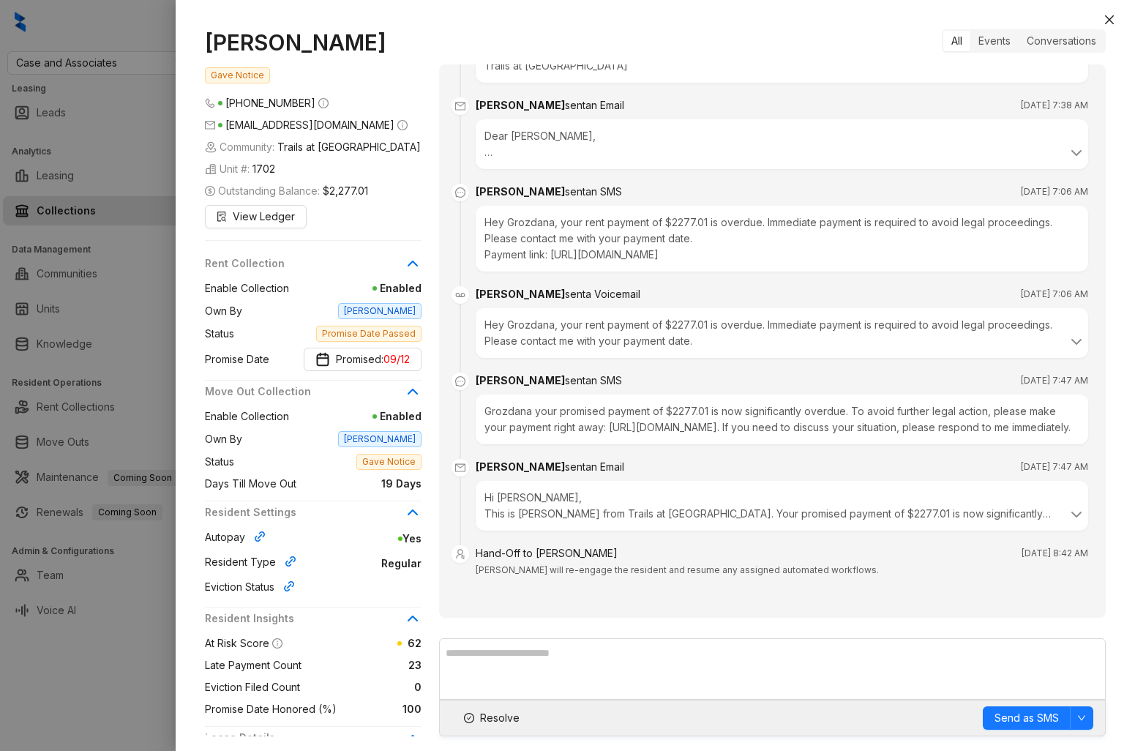
click at [745, 559] on div "Hand-Off to Kelsey Sep 16, 2025 at 8:42 AM" at bounding box center [782, 553] width 613 height 16
click at [929, 522] on div "Hi Grozdana, This is Kelsey from Trails at Aspen Creek. Your promised payment o…" at bounding box center [782, 506] width 613 height 50
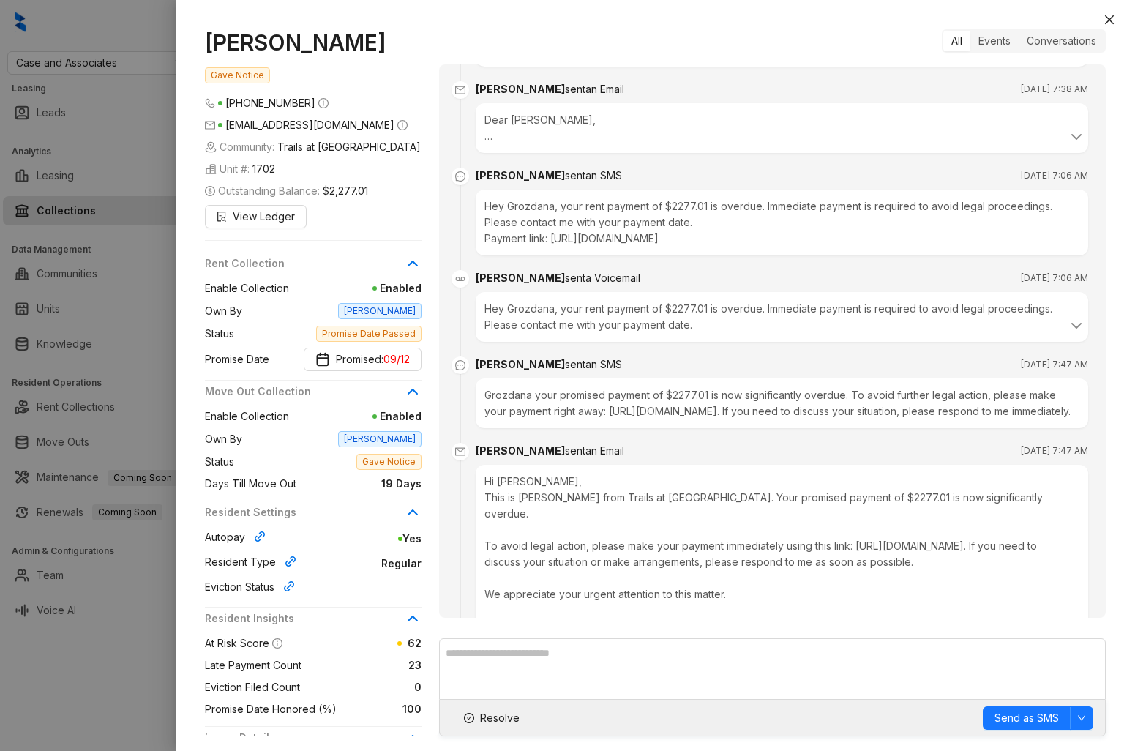
scroll to position [8477, 0]
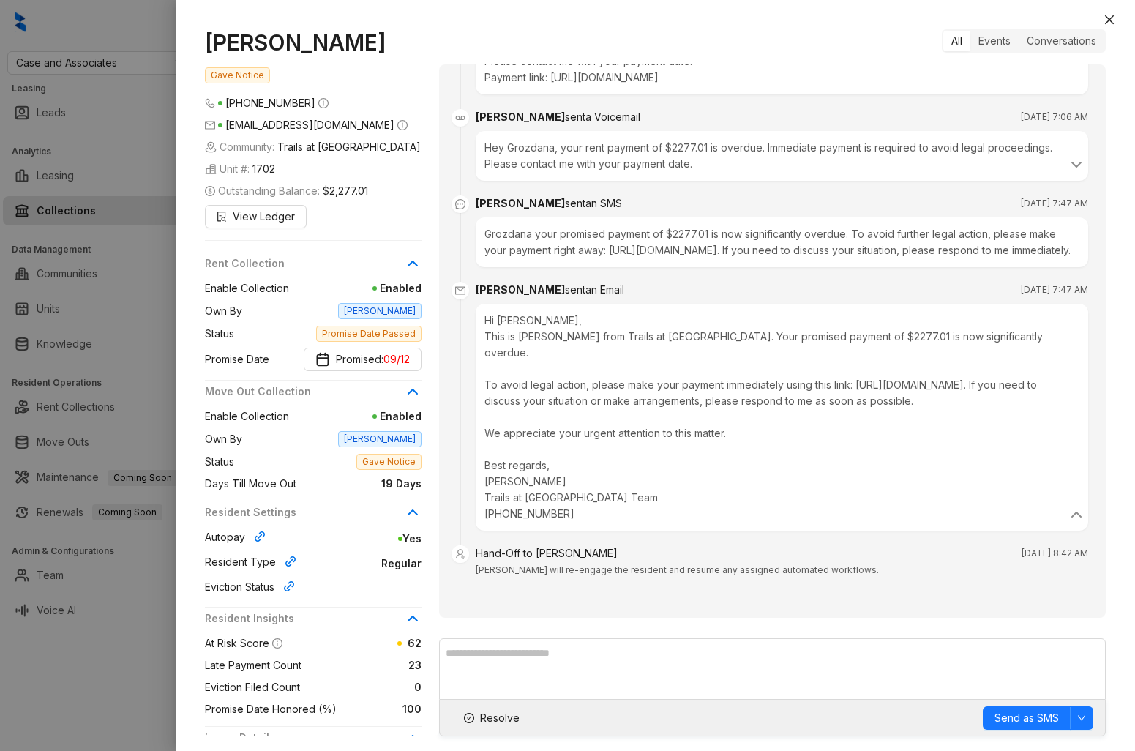
click at [336, 45] on h1 "Grozdana Racic" at bounding box center [313, 42] width 217 height 26
copy h1 "Grozdana Racic"
click at [627, 473] on div "Hi Grozdana, This is Kelsey from Trails at Aspen Creek. Your promised payment o…" at bounding box center [781, 416] width 595 height 209
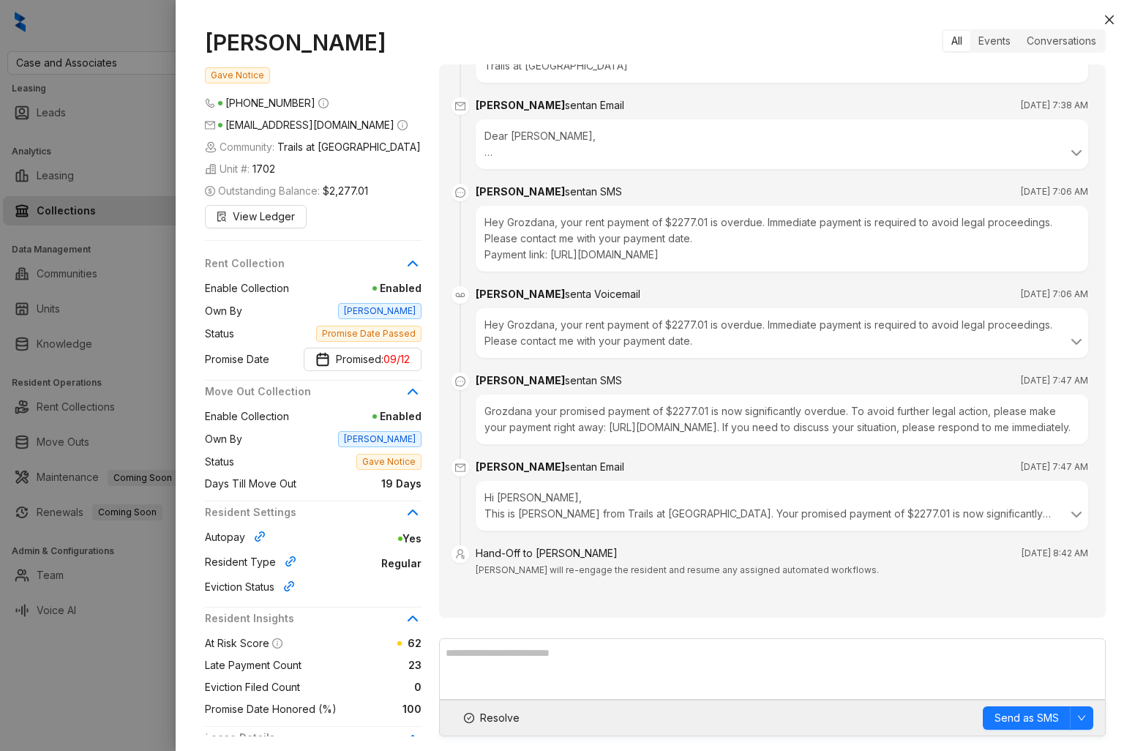
click at [596, 489] on div "Hi Grozdana, This is Kelsey from Trails at Aspen Creek. Your promised payment o…" at bounding box center [782, 506] width 613 height 50
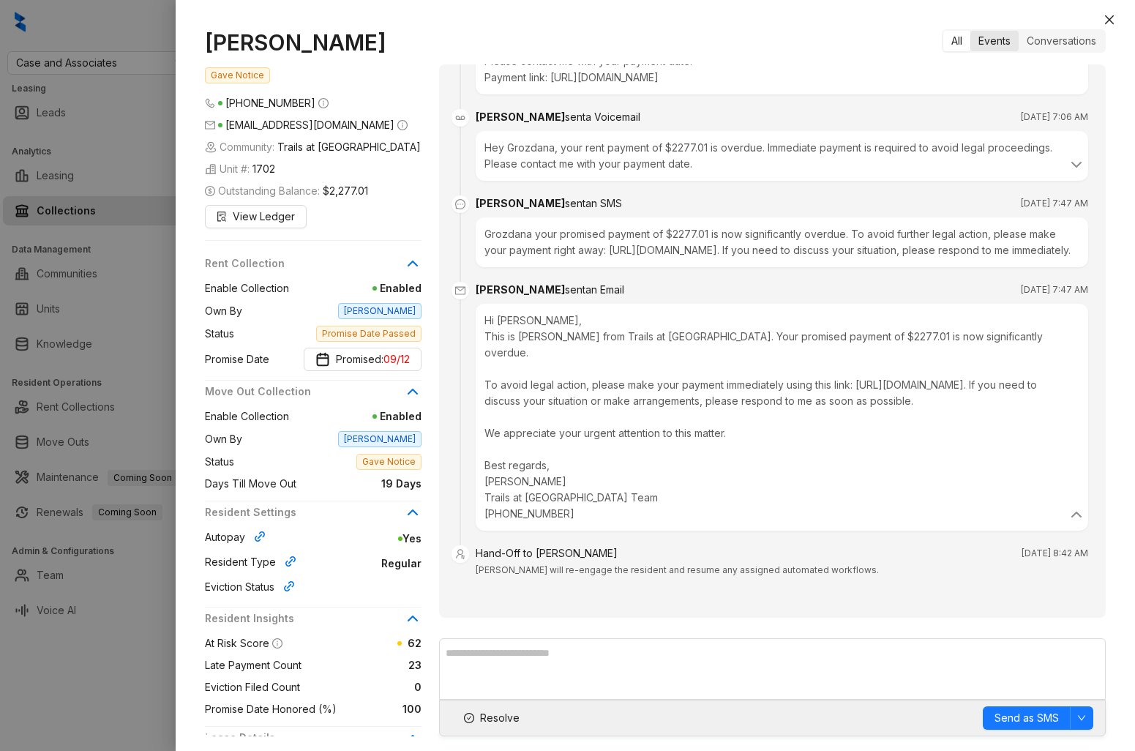
click at [991, 46] on div "Events" at bounding box center [994, 41] width 48 height 20
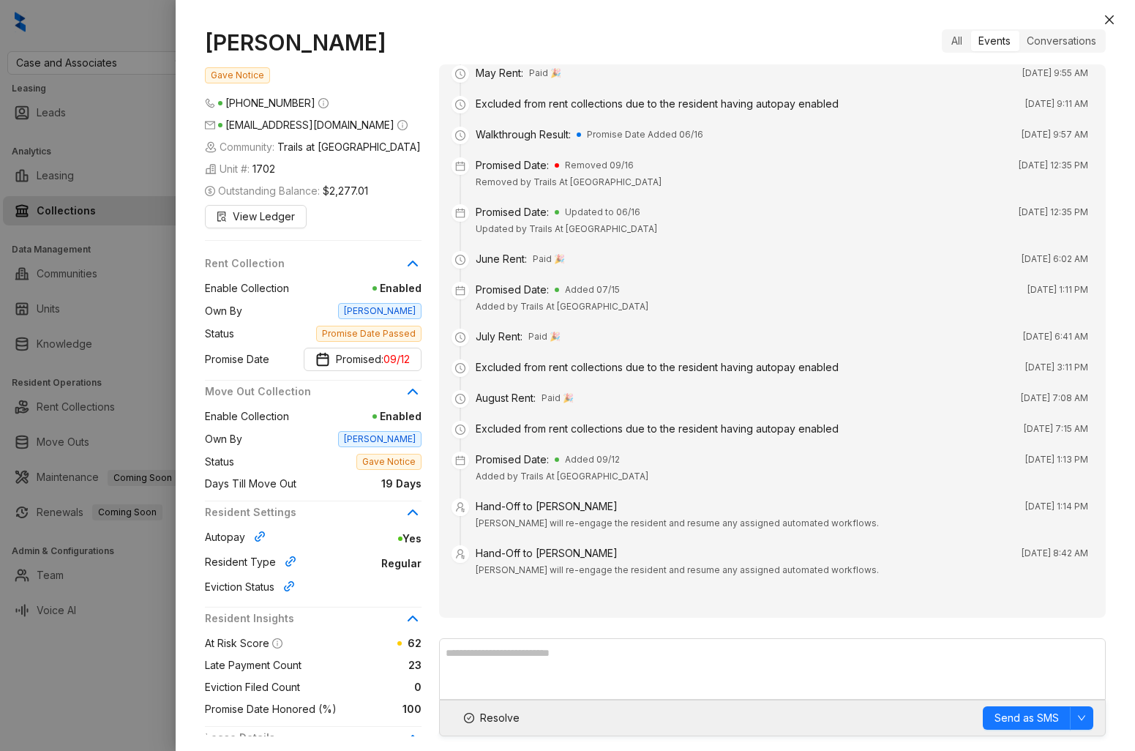
scroll to position [167, 0]
click at [604, 520] on span "Kelsey will re-engage the resident and resume any assigned automated workflows." at bounding box center [677, 522] width 403 height 11
click at [677, 523] on span "Kelsey will re-engage the resident and resume any assigned automated workflows." at bounding box center [677, 522] width 403 height 11
click at [127, 415] on div at bounding box center [567, 375] width 1135 height 751
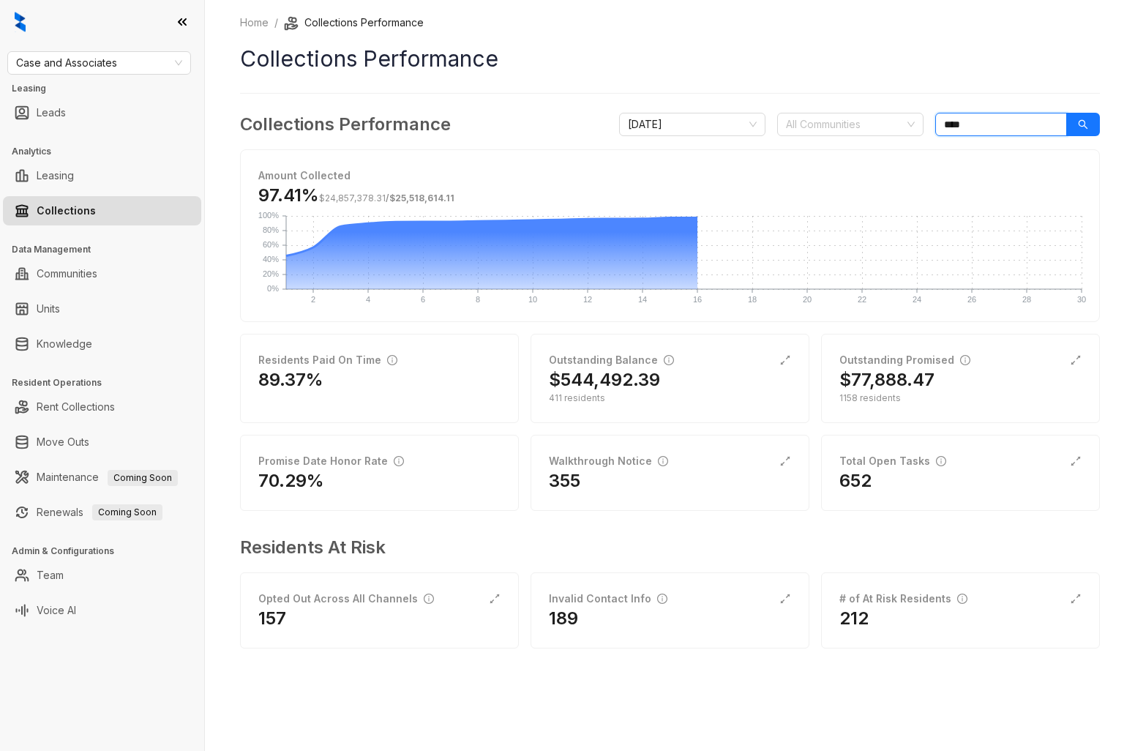
click at [969, 119] on input "****" at bounding box center [1001, 124] width 132 height 23
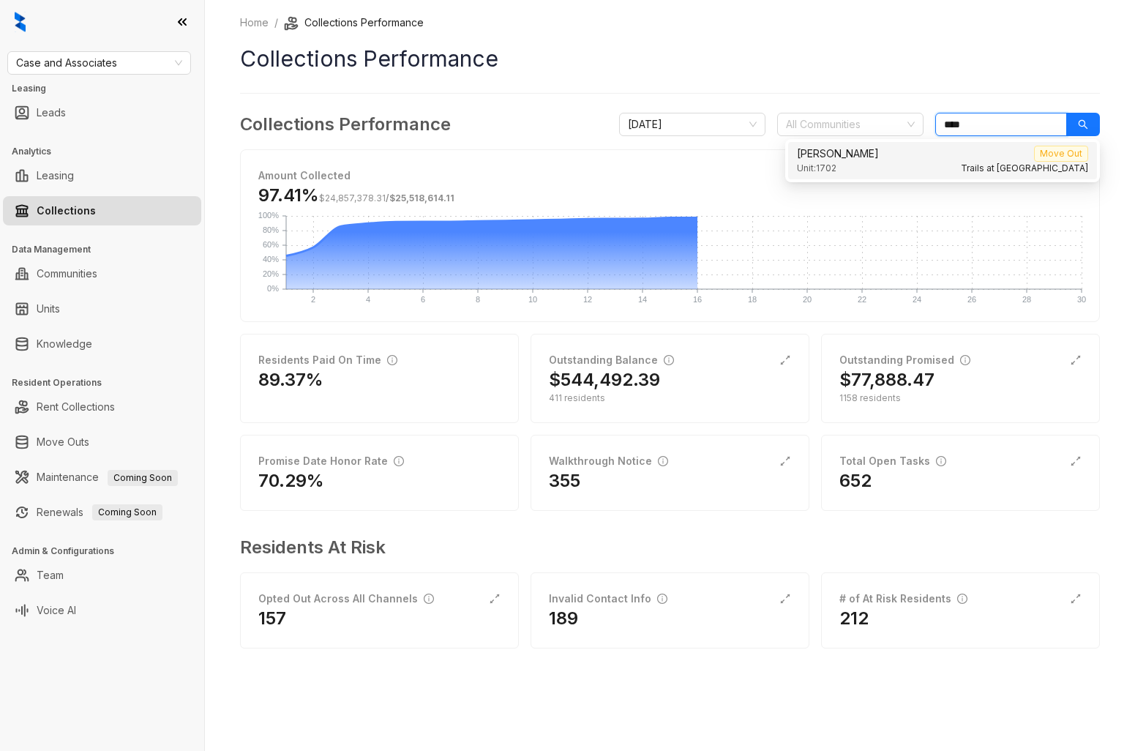
click at [969, 119] on input "****" at bounding box center [1001, 124] width 132 height 23
click at [905, 162] on div "Unit: 0626 Trails at Aspen Creek" at bounding box center [942, 169] width 291 height 14
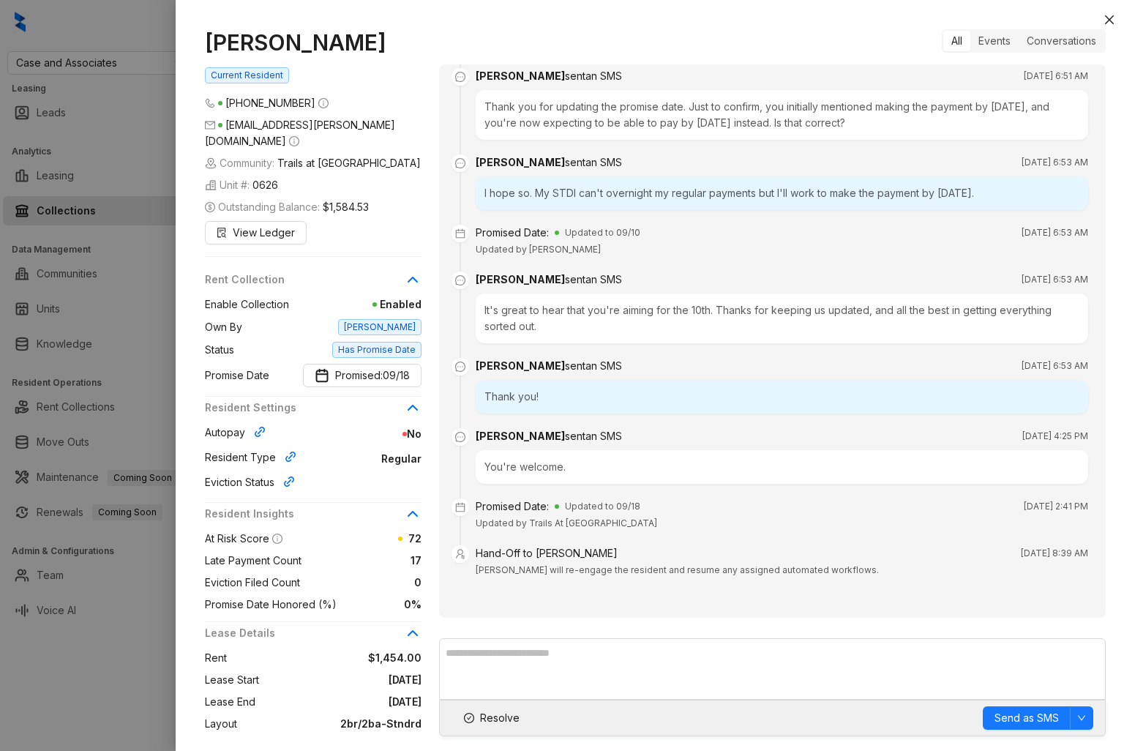
scroll to position [5799, 0]
click at [1105, 14] on icon "close" at bounding box center [1110, 20] width 12 height 12
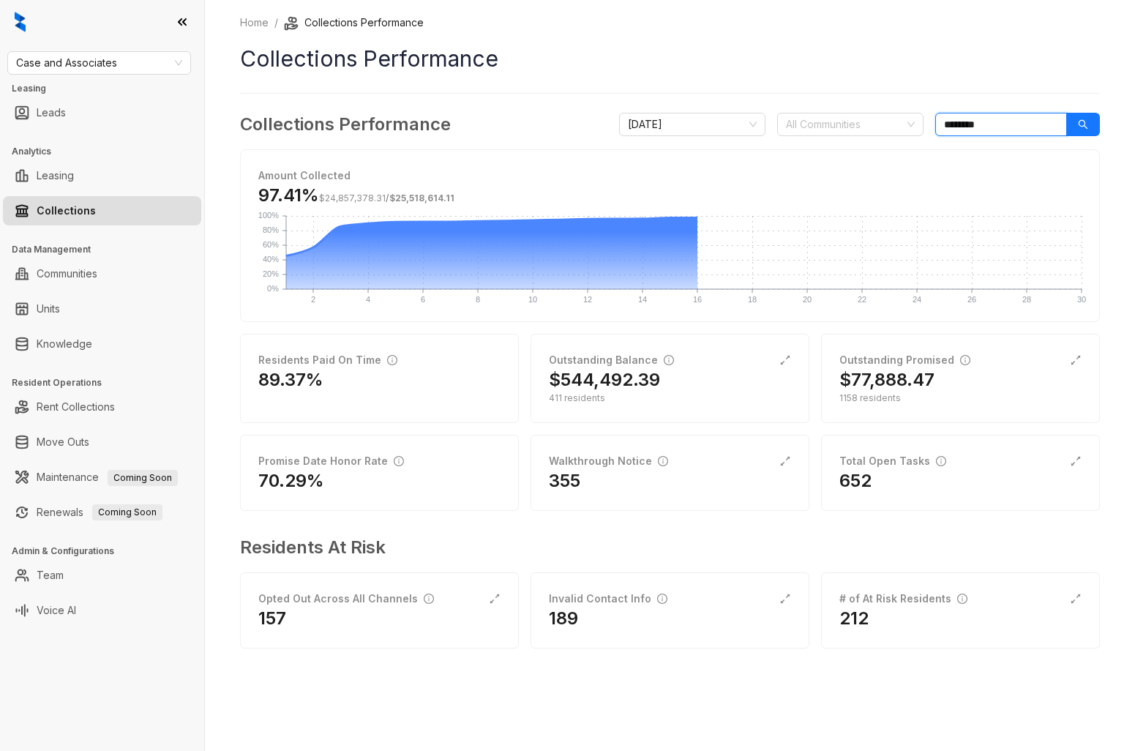
click at [998, 127] on input "********" at bounding box center [1001, 124] width 132 height 23
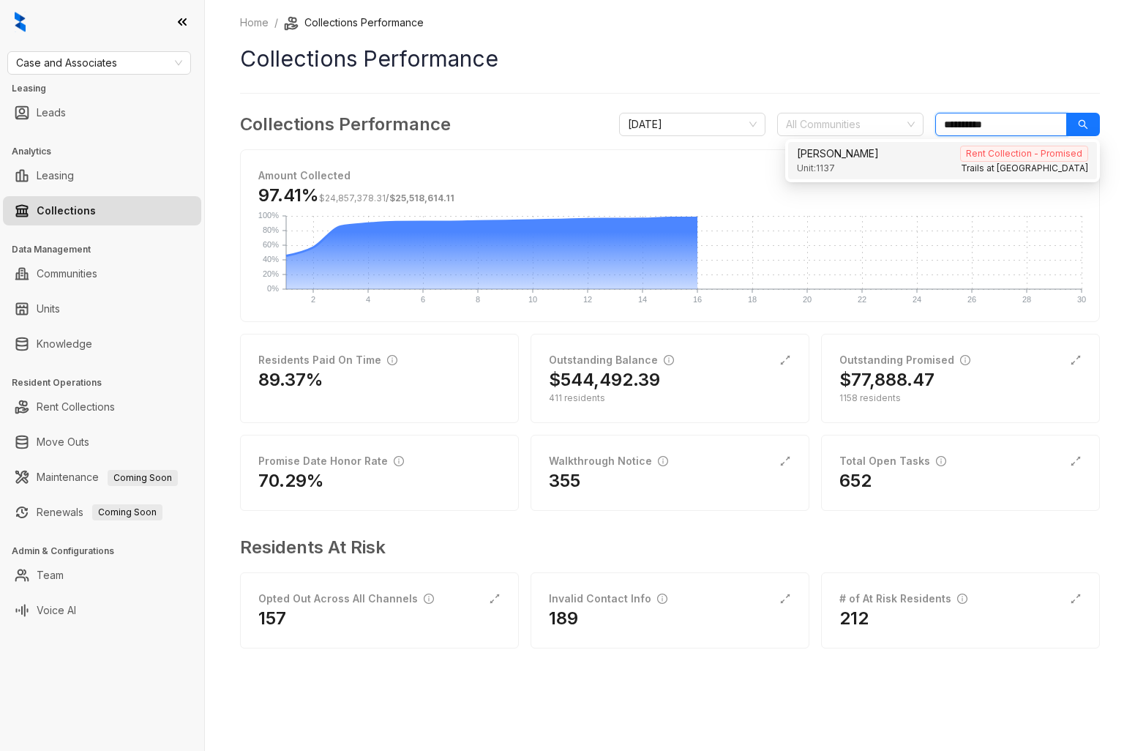
click at [863, 158] on div "Brandi Atkins Rent Collection - Promised" at bounding box center [942, 154] width 291 height 16
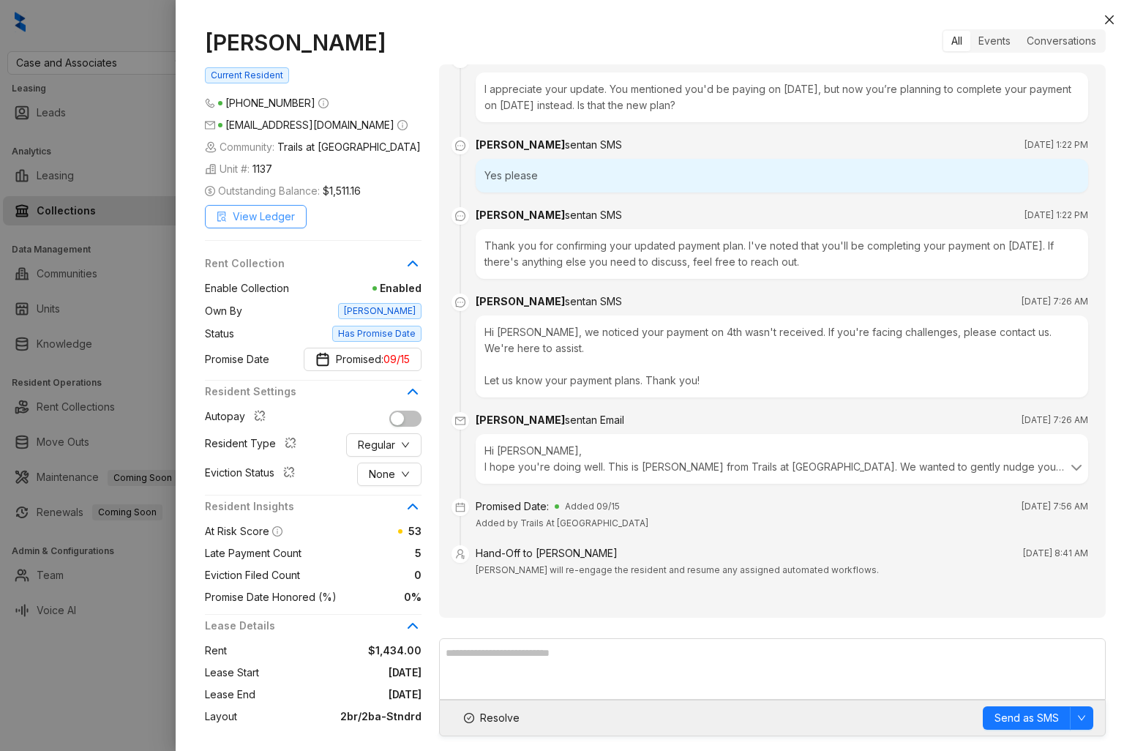
click at [277, 221] on span "View Ledger" at bounding box center [264, 217] width 62 height 16
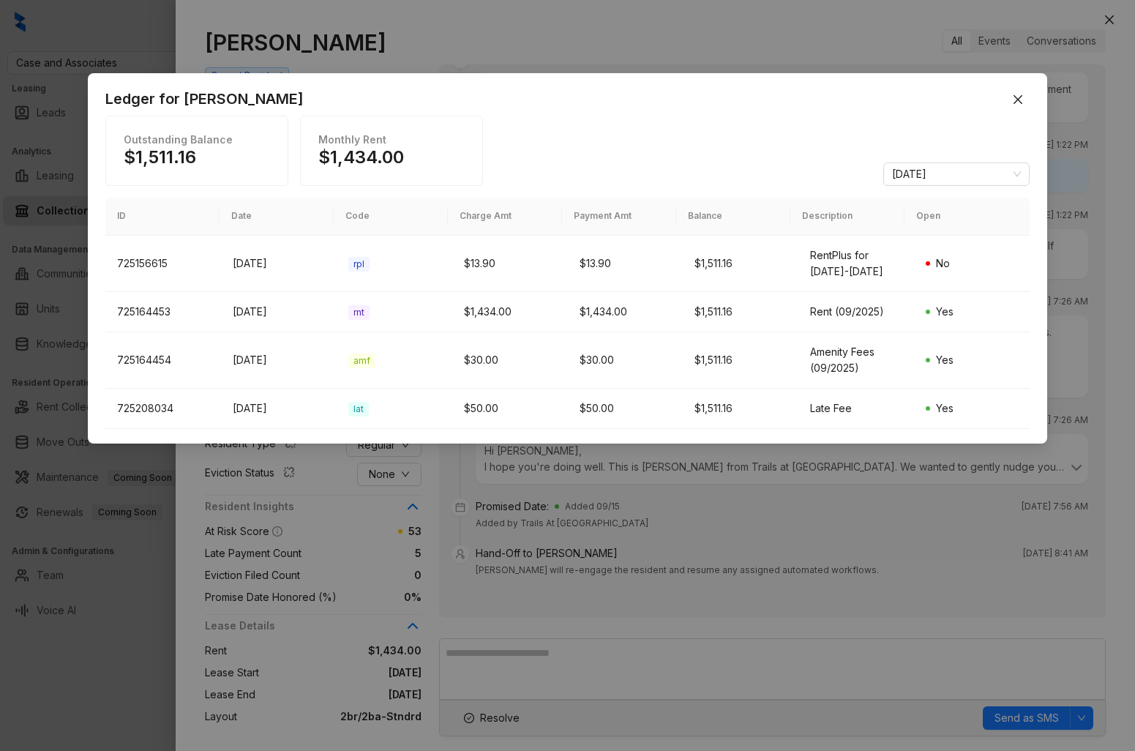
click at [179, 569] on div "Ledger for Brandi Atkins Outstanding Balance $1,511.16 Monthly Rent $1,434.00 S…" at bounding box center [567, 375] width 1135 height 751
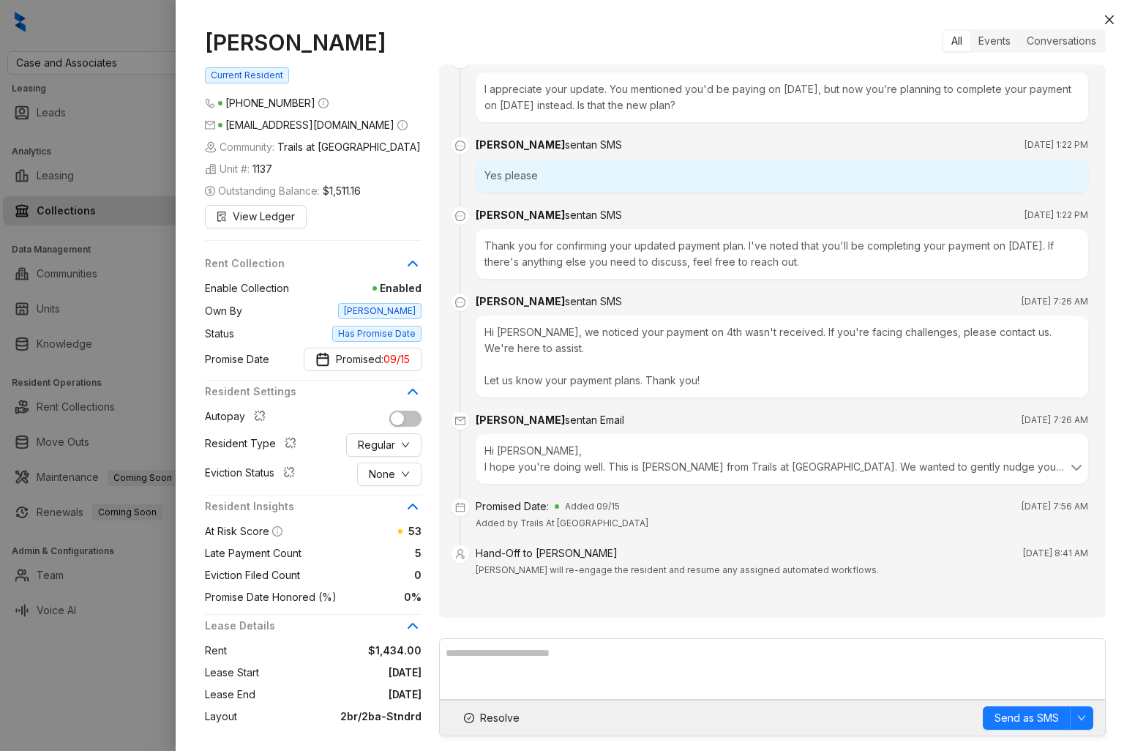
scroll to position [1348, 0]
click at [624, 511] on div "Promised Date: Added 09/15 Sep 5, 2025 at 7:56 AM" at bounding box center [782, 506] width 613 height 16
click at [67, 245] on div at bounding box center [567, 375] width 1135 height 751
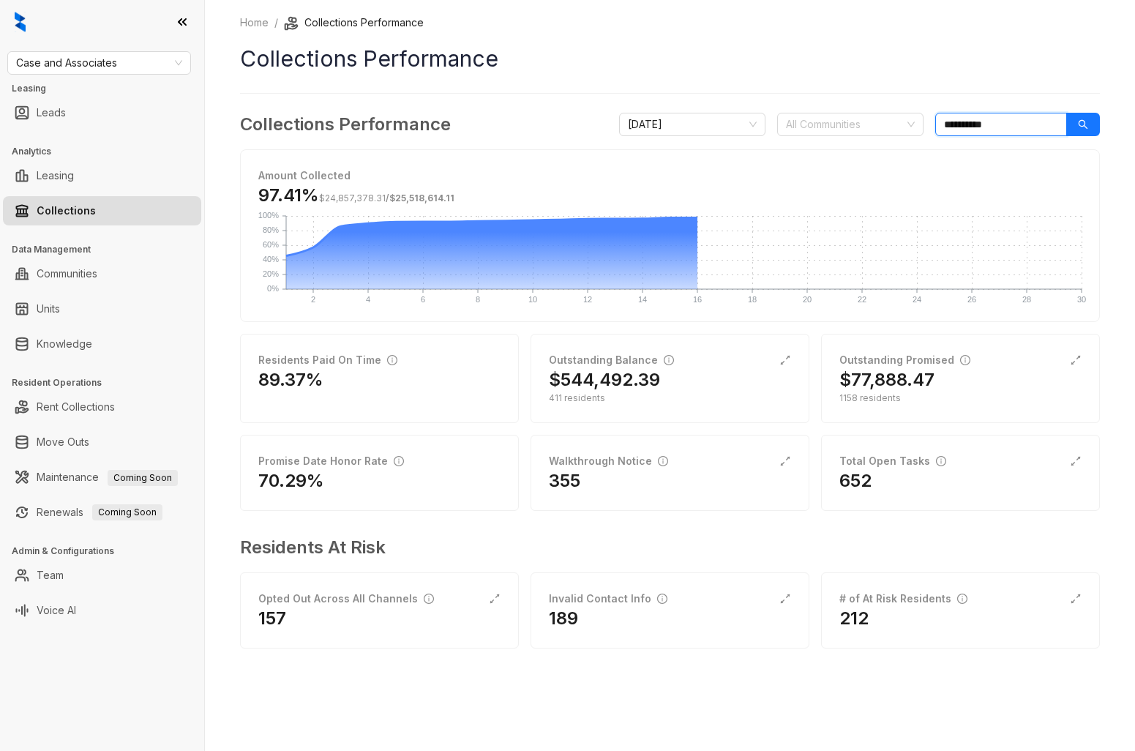
click at [1003, 124] on input "**********" at bounding box center [1001, 124] width 132 height 23
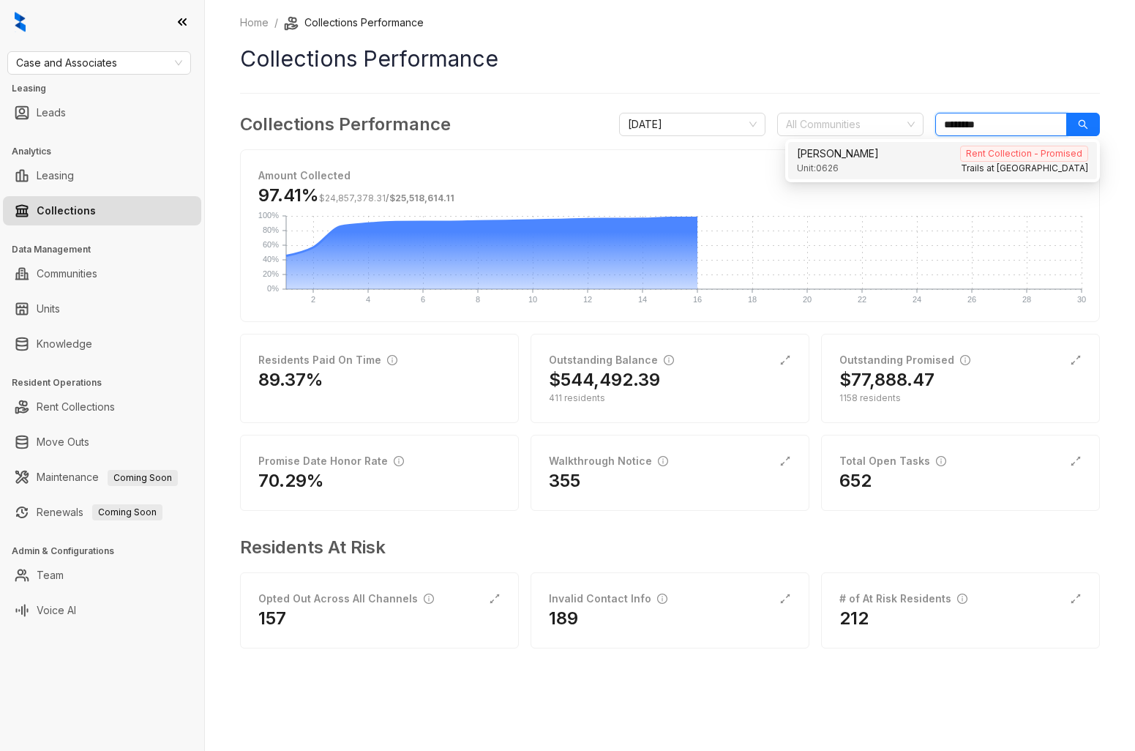
click at [951, 150] on div "Lucy Rutland Rent Collection - Promised" at bounding box center [942, 154] width 291 height 16
type input "********"
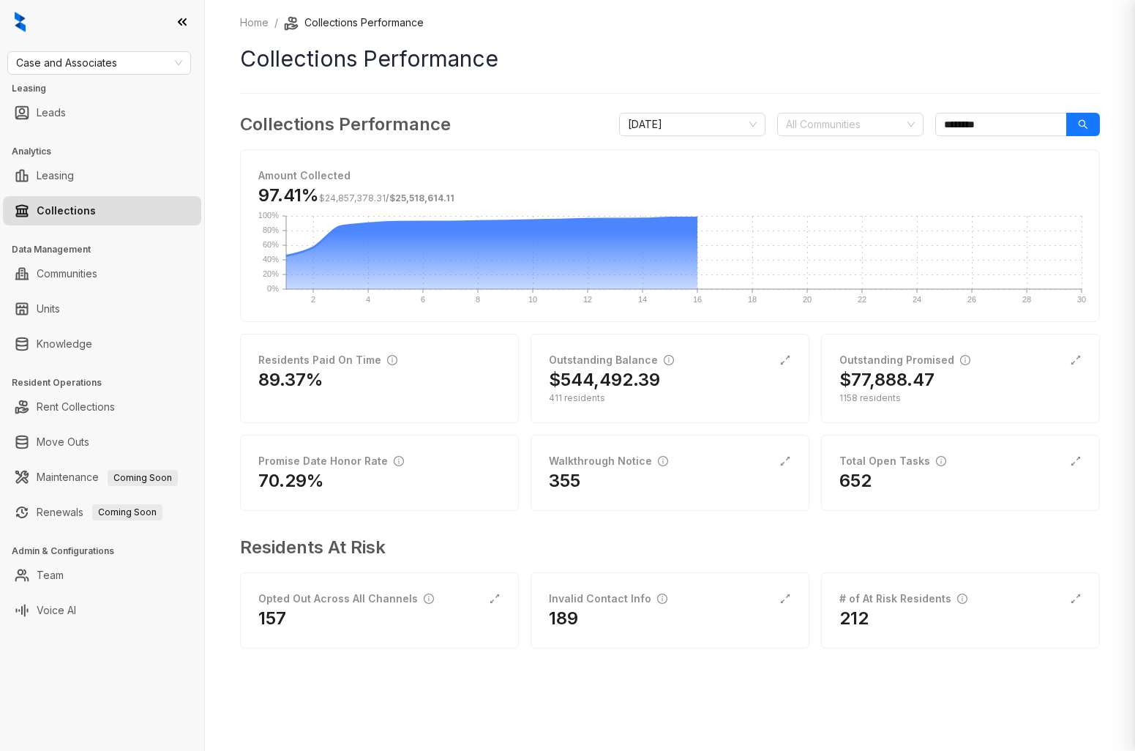
scroll to position [5799, 0]
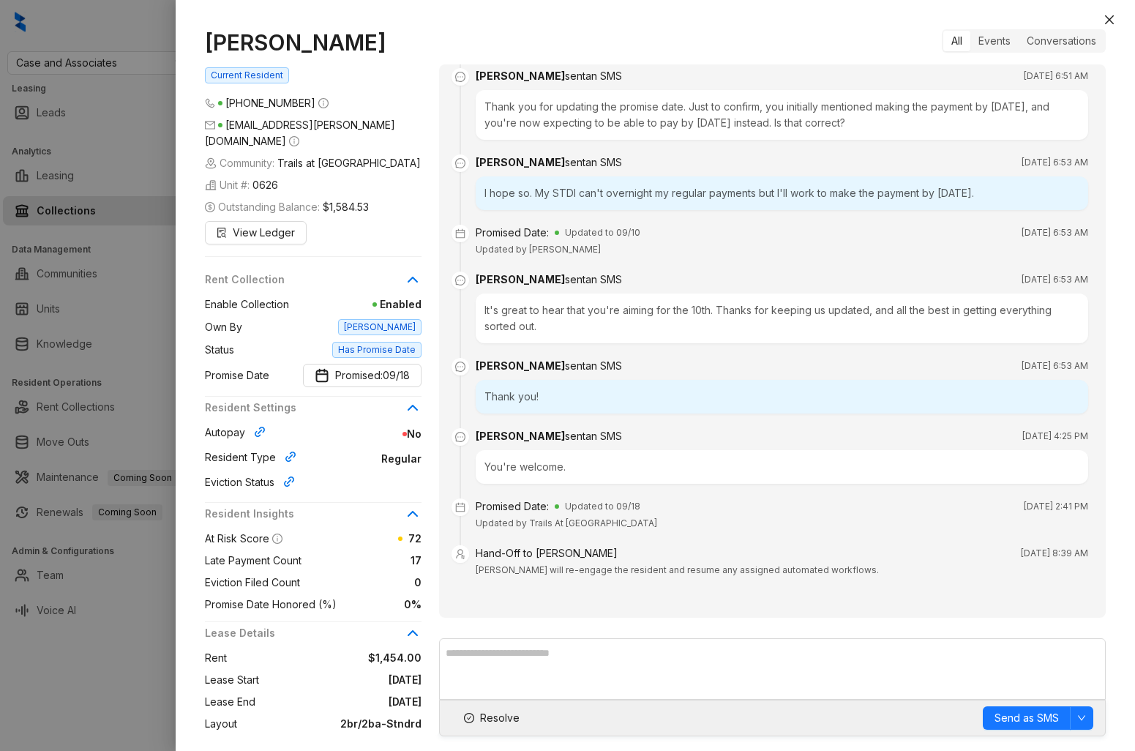
click at [117, 95] on div at bounding box center [567, 375] width 1135 height 751
